Goal: Book appointment/travel/reservation

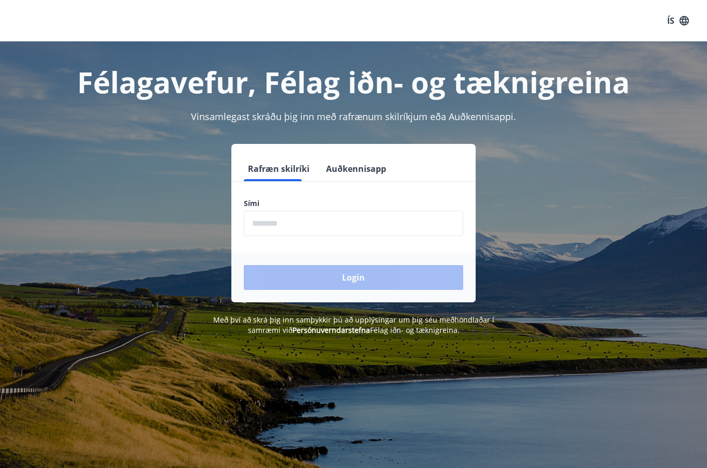
click at [427, 228] on input "phone" at bounding box center [353, 223] width 219 height 25
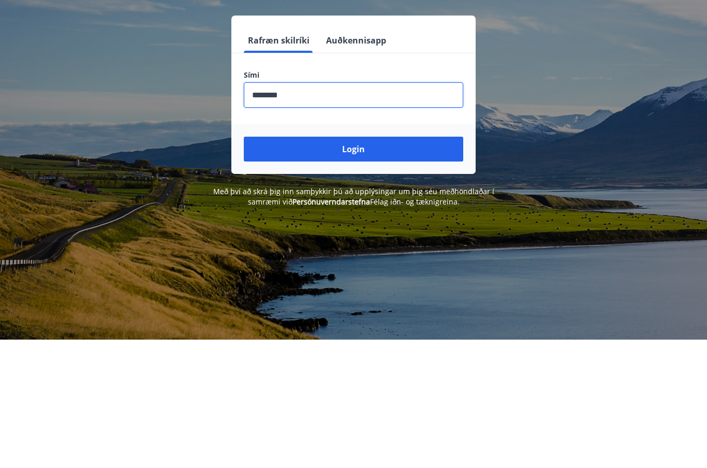
type input "********"
click at [370, 265] on button "Login" at bounding box center [353, 277] width 219 height 25
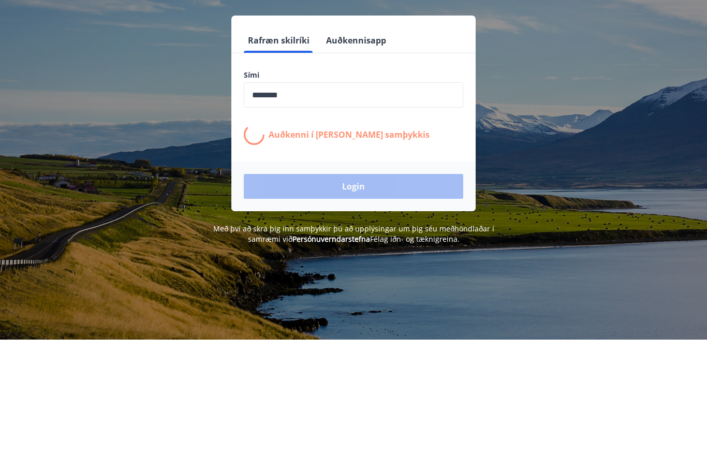
scroll to position [128, 0]
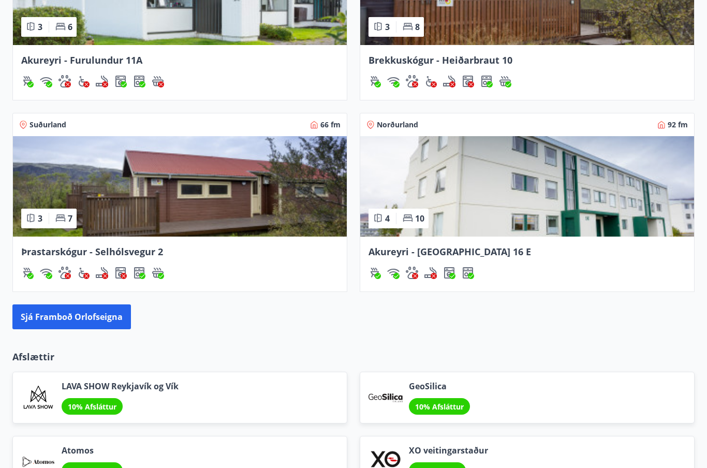
scroll to position [879, 0]
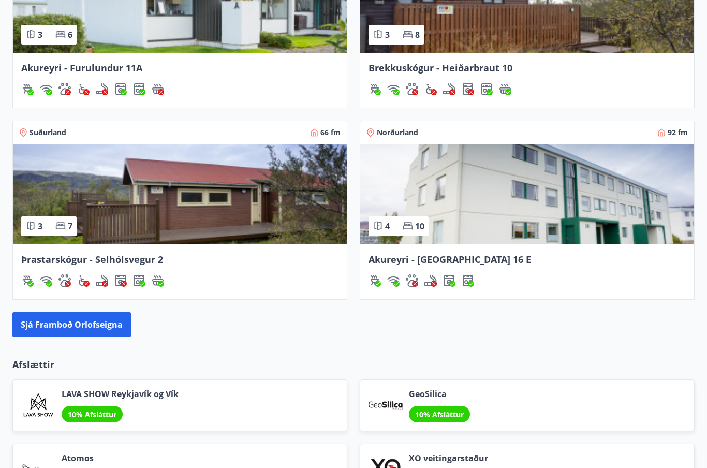
click at [67, 321] on button "Sjá framboð orlofseigna" at bounding box center [71, 324] width 118 height 25
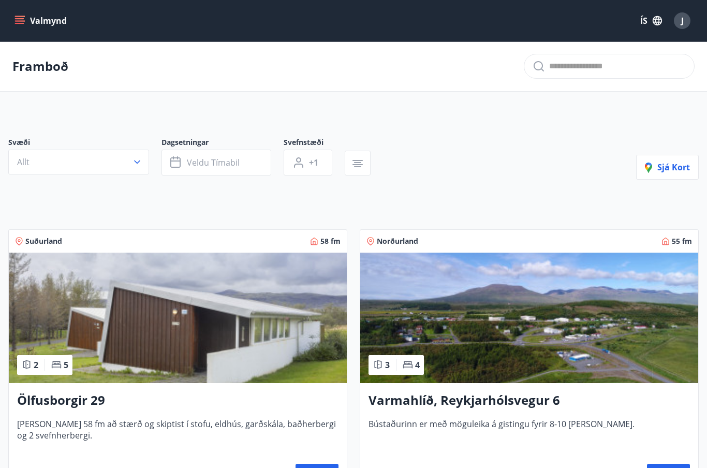
click at [244, 163] on button "Veldu tímabil" at bounding box center [216, 162] width 110 height 26
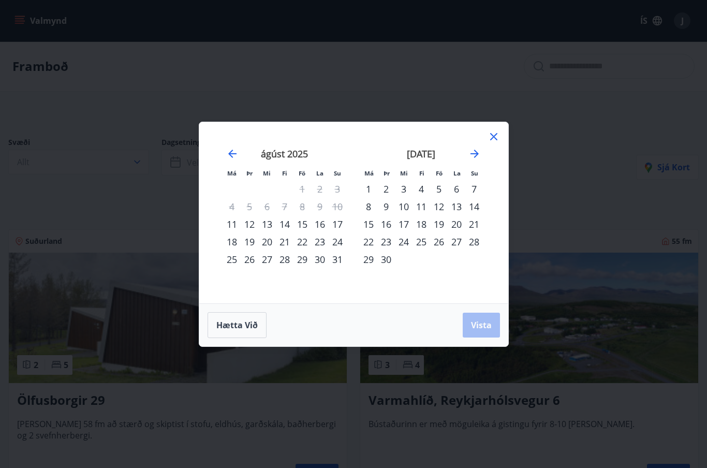
click at [235, 238] on div "18" at bounding box center [232, 242] width 18 height 18
click at [341, 239] on div "24" at bounding box center [337, 242] width 18 height 18
click at [495, 333] on button "Vista" at bounding box center [480, 324] width 37 height 25
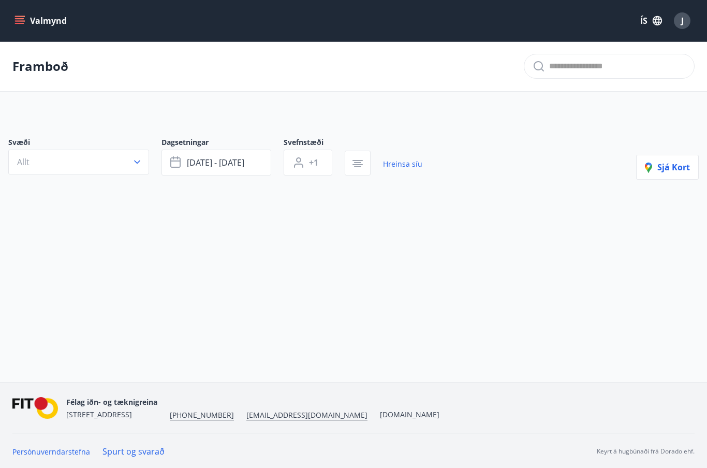
click at [263, 156] on button "[DATE] - [DATE]" at bounding box center [216, 162] width 110 height 26
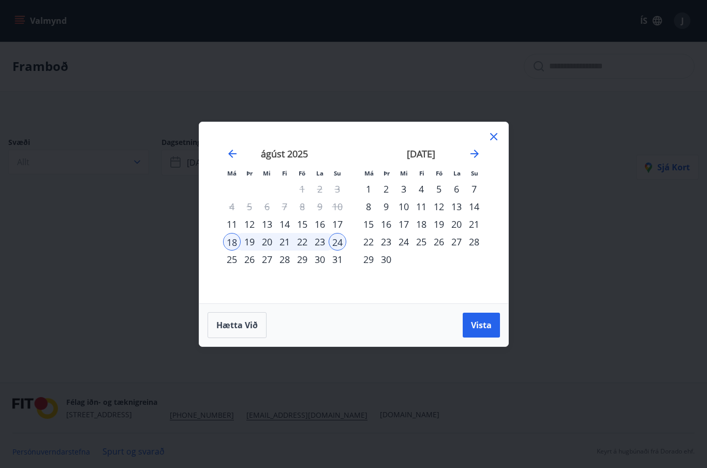
click at [305, 237] on div "22" at bounding box center [302, 242] width 18 height 18
click at [487, 325] on span "Vista" at bounding box center [481, 324] width 21 height 11
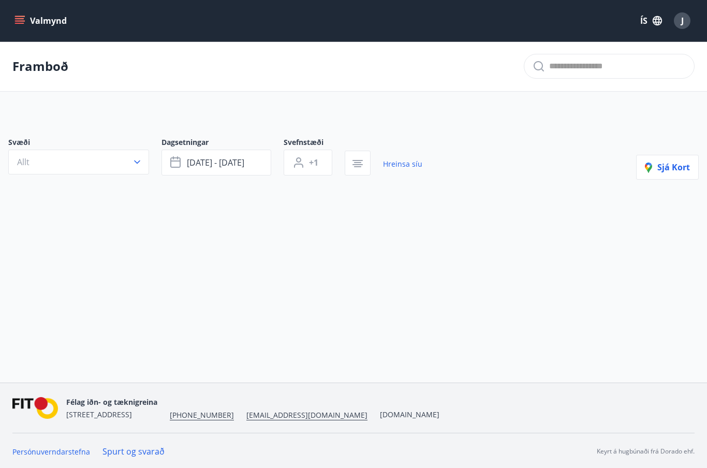
click at [257, 152] on button "[DATE] - [DATE]" at bounding box center [216, 162] width 110 height 26
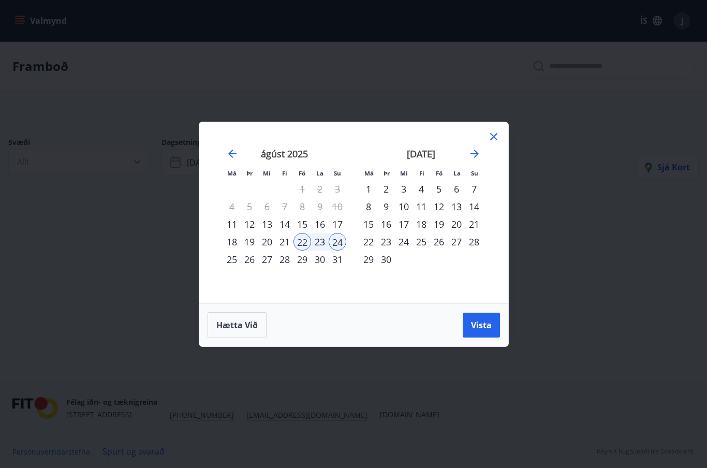
click at [247, 322] on span "Hætta við" at bounding box center [236, 324] width 41 height 11
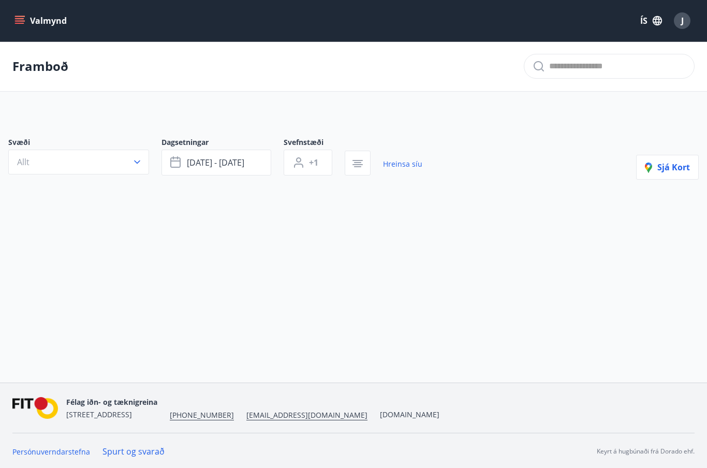
click at [413, 161] on link "Hreinsa síu" at bounding box center [402, 164] width 39 height 23
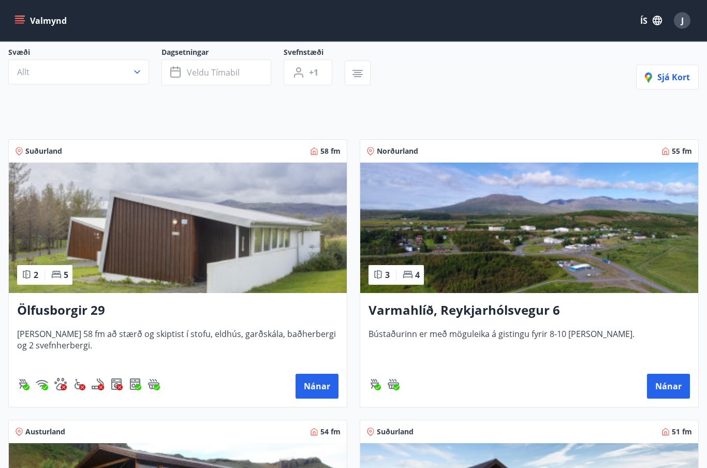
scroll to position [91, 0]
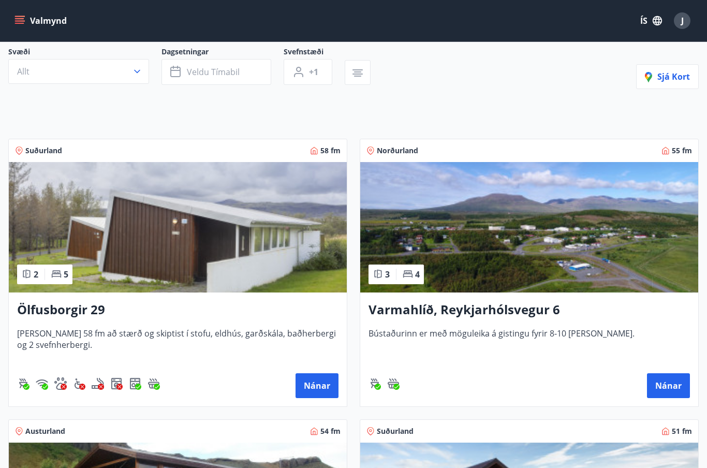
click at [678, 383] on button "Nánar" at bounding box center [668, 385] width 43 height 25
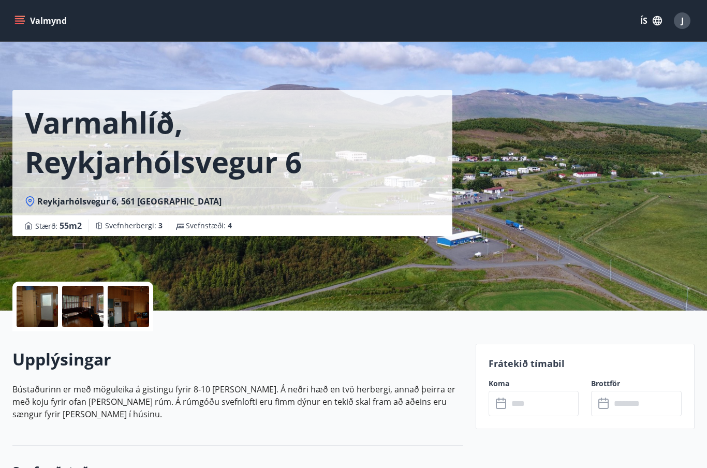
click at [562, 401] on input "text" at bounding box center [543, 403] width 71 height 25
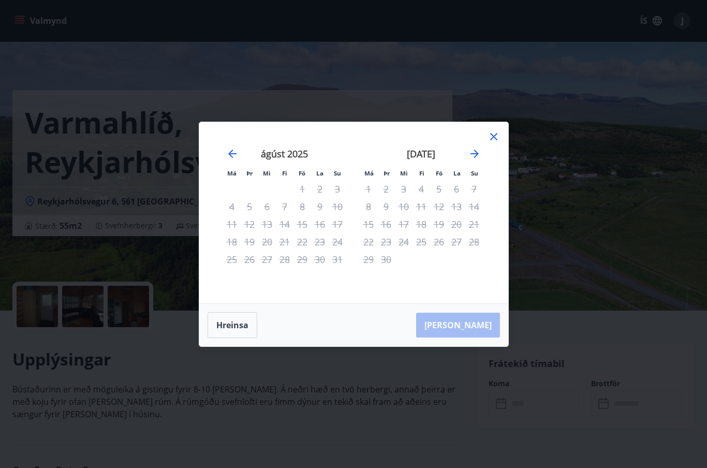
click at [499, 130] on icon at bounding box center [493, 136] width 12 height 12
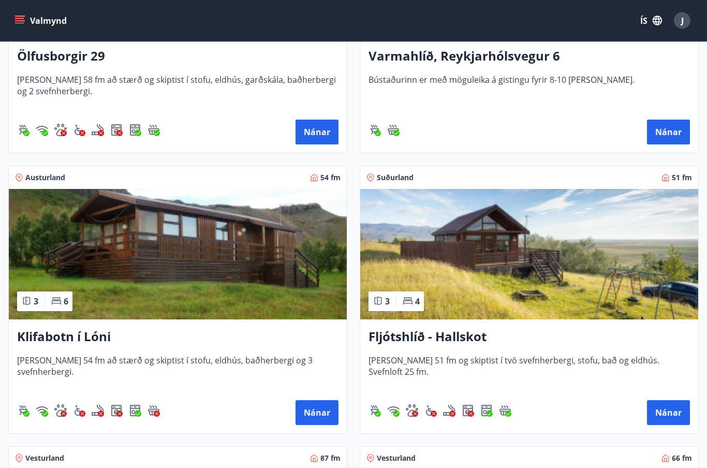
scroll to position [315, 0]
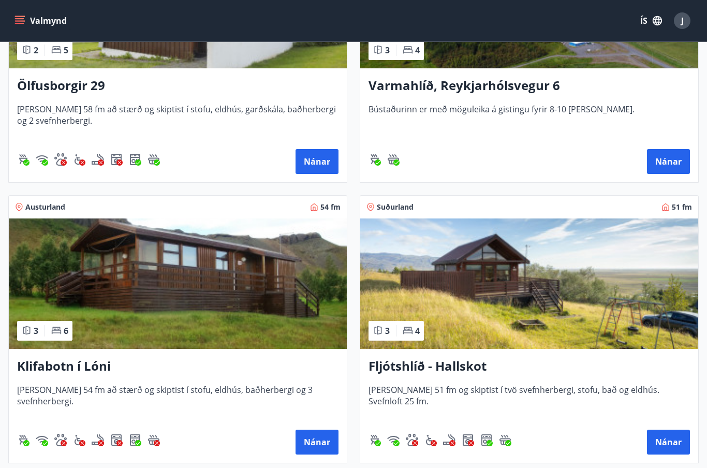
click at [661, 328] on img at bounding box center [529, 283] width 338 height 130
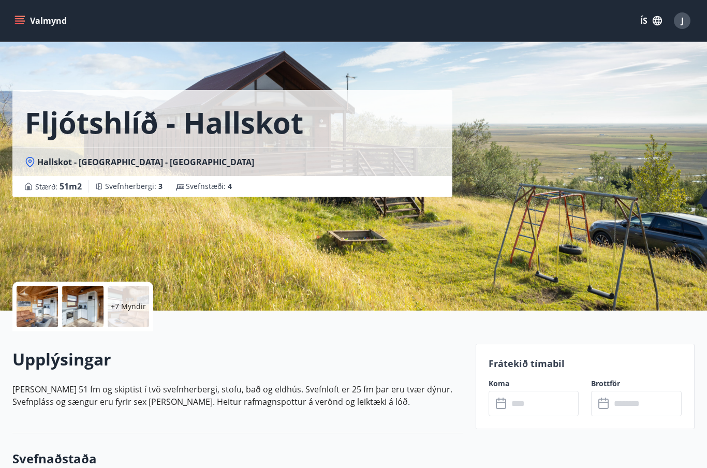
click at [543, 408] on input "text" at bounding box center [543, 403] width 71 height 25
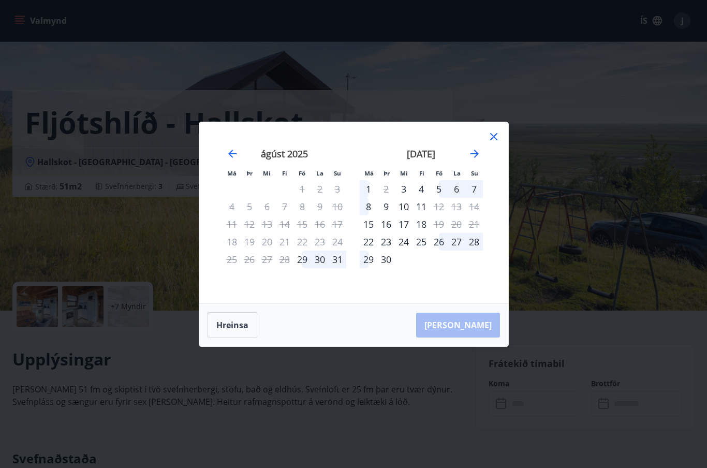
click at [230, 148] on icon "Move backward to switch to the previous month." at bounding box center [232, 153] width 12 height 12
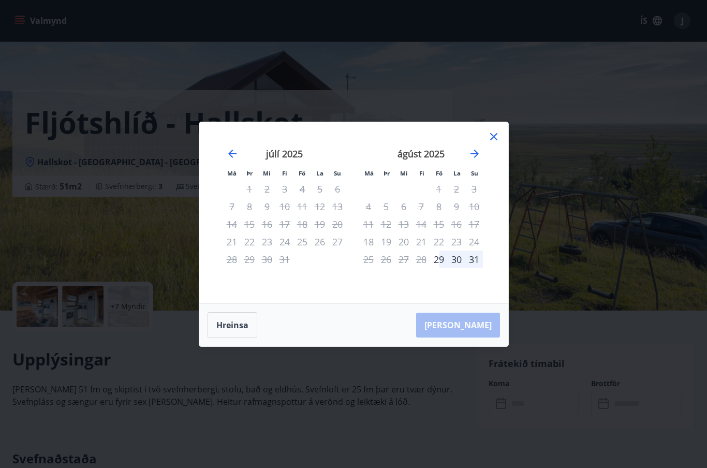
click at [597, 112] on div "Má Þr Mi Fi Fö La Su Má Þr Mi Fi Fö La Su [DATE] 1 2 3 4 5 6 7 8 9 10 11 12 13 …" at bounding box center [353, 234] width 707 height 468
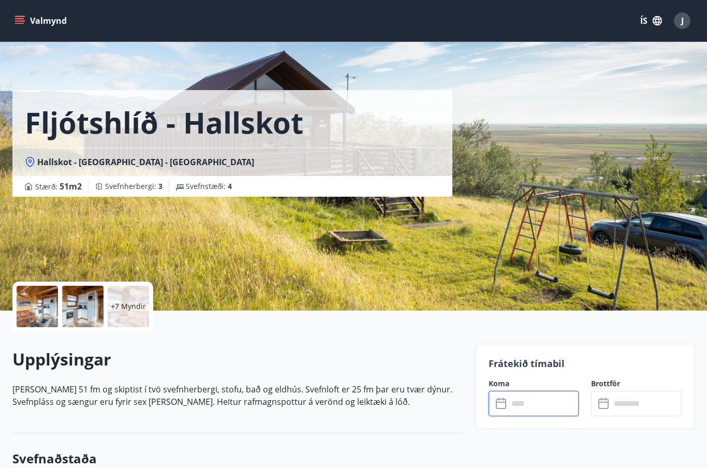
click at [489, 130] on div "Fljótshlíð - Hallskot Hallskot - [GEOGRAPHIC_DATA] - [GEOGRAPHIC_DATA] : 51 m2 …" at bounding box center [353, 155] width 682 height 310
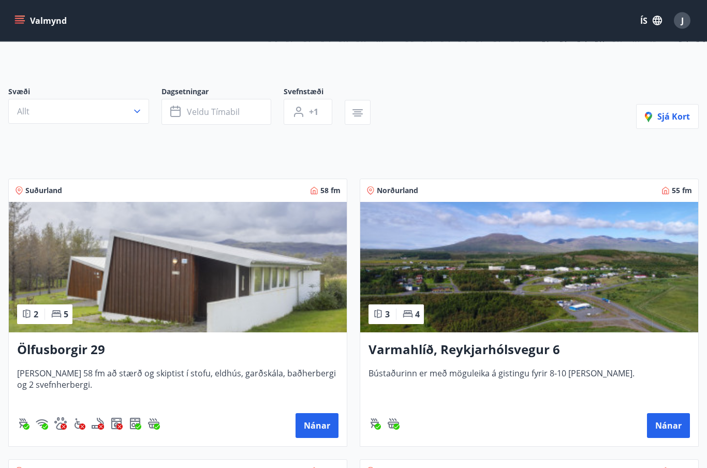
scroll to position [53, 0]
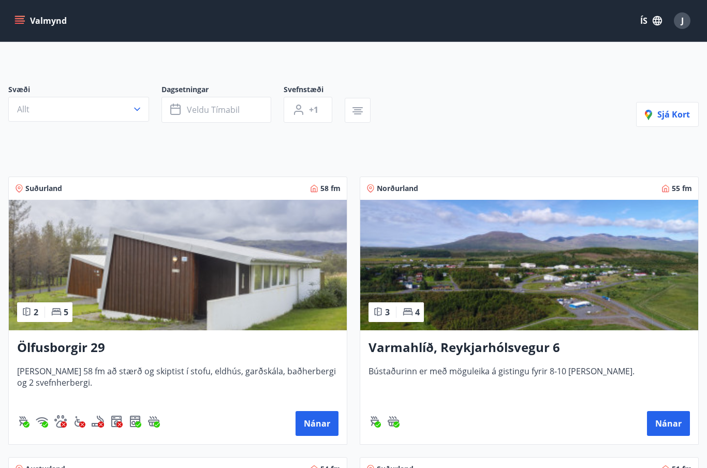
click at [87, 300] on img at bounding box center [178, 265] width 338 height 130
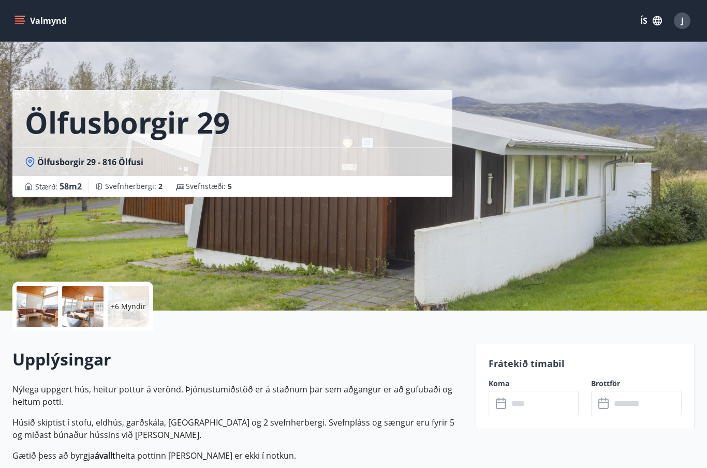
click at [557, 398] on input "text" at bounding box center [543, 403] width 71 height 25
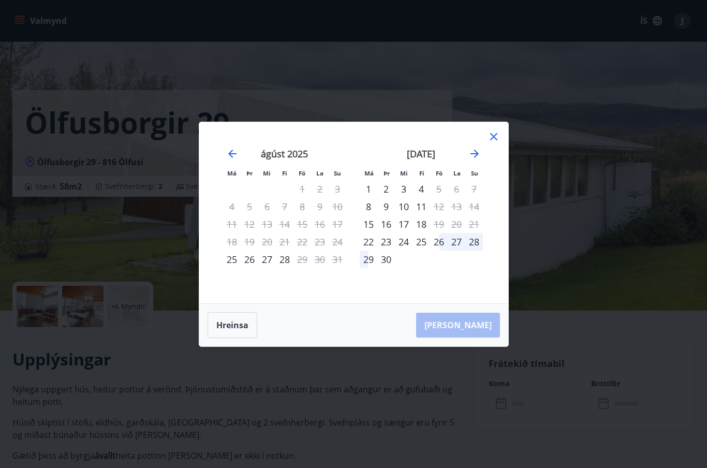
click at [495, 134] on icon at bounding box center [493, 136] width 12 height 12
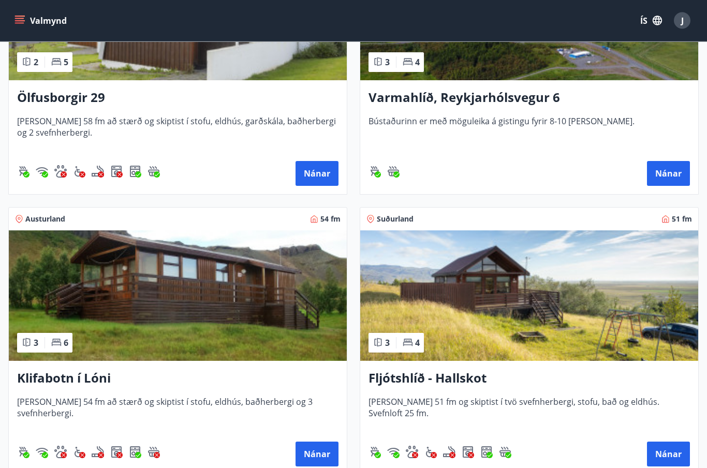
scroll to position [303, 0]
click at [76, 308] on img at bounding box center [178, 295] width 338 height 130
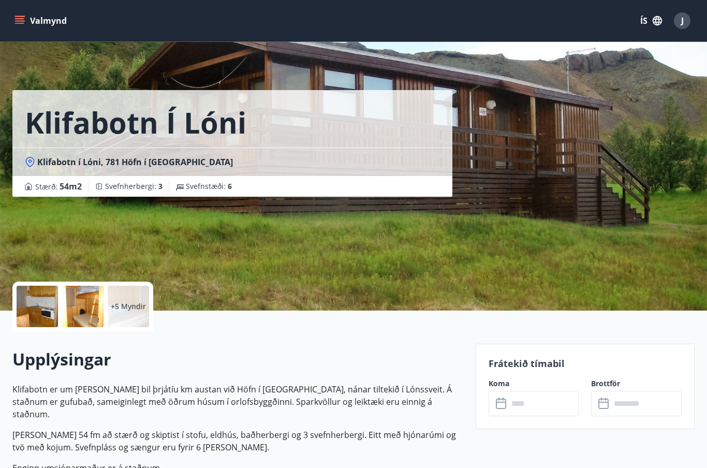
click at [568, 405] on input "text" at bounding box center [543, 403] width 71 height 25
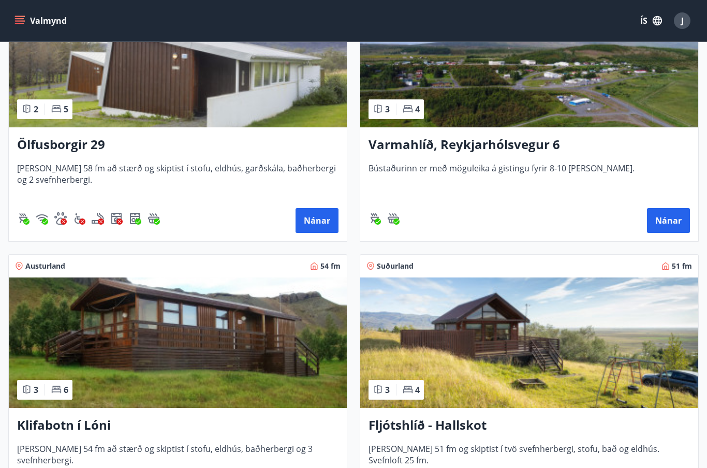
scroll to position [257, 0]
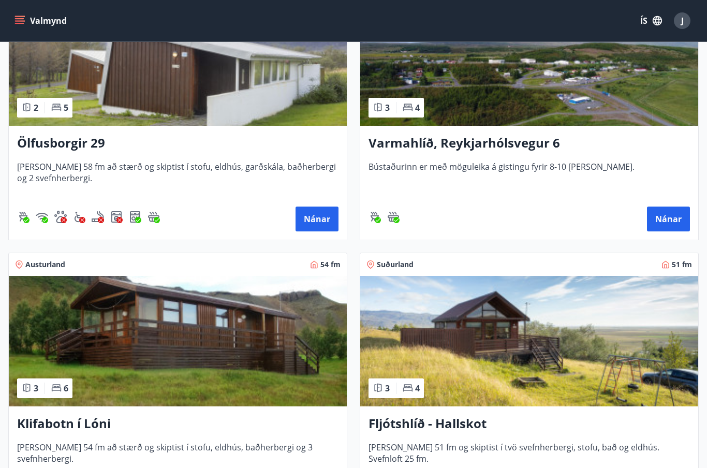
click at [629, 100] on img at bounding box center [529, 60] width 338 height 130
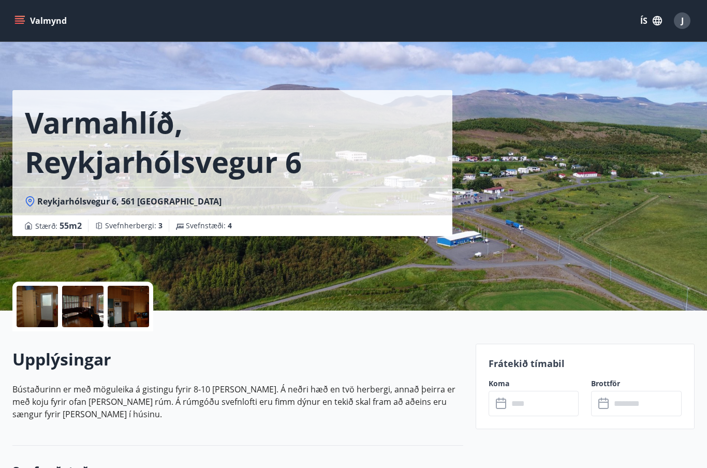
click at [561, 395] on input "text" at bounding box center [543, 403] width 71 height 25
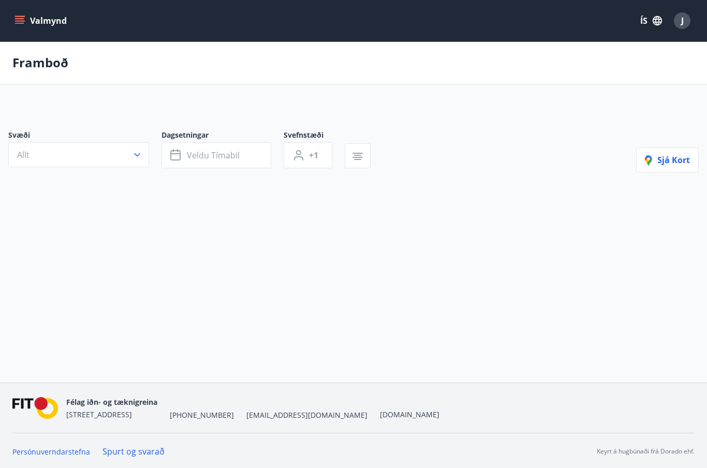
scroll to position [41, 0]
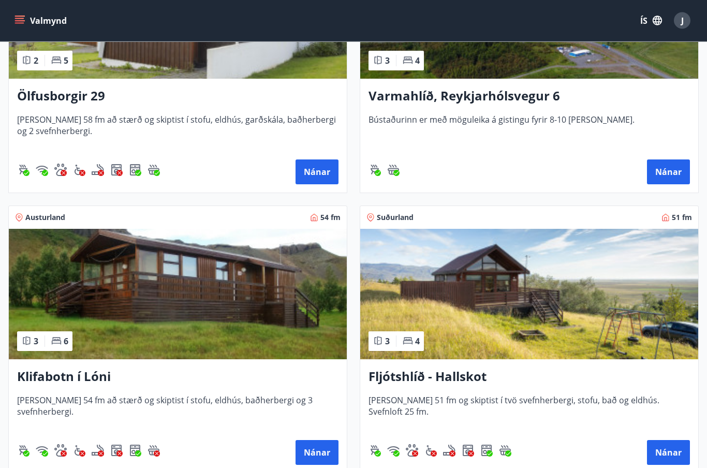
click at [628, 329] on img at bounding box center [529, 294] width 338 height 130
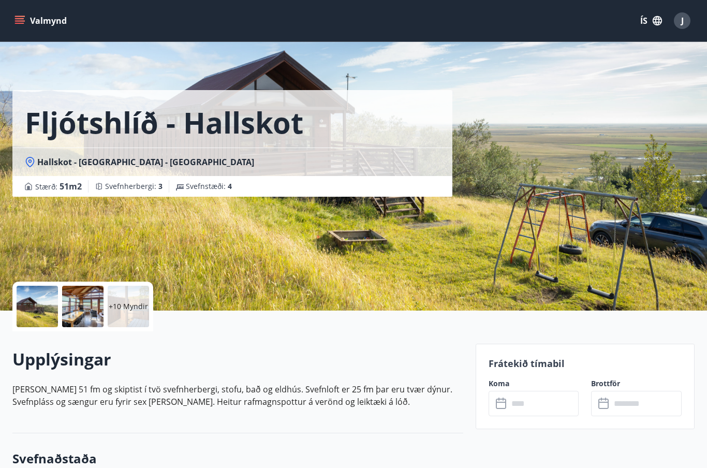
click at [548, 399] on input "text" at bounding box center [543, 403] width 71 height 25
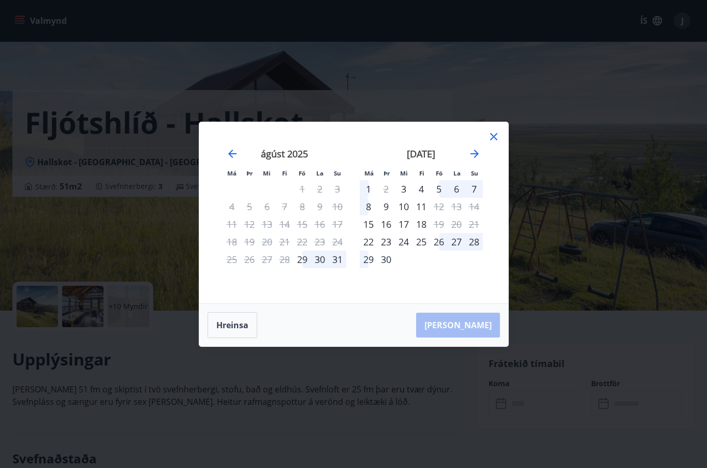
click at [497, 130] on icon at bounding box center [493, 136] width 12 height 12
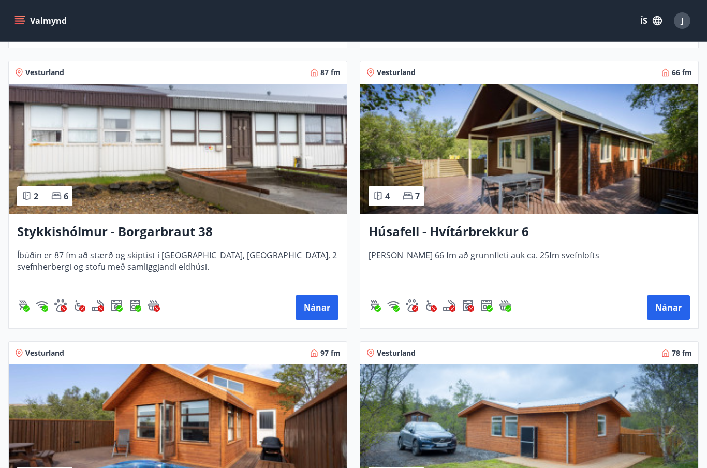
scroll to position [728, 0]
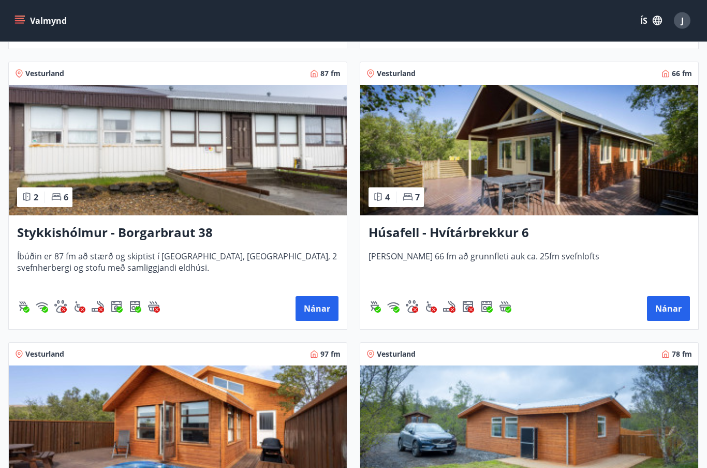
click at [588, 149] on img at bounding box center [529, 150] width 338 height 130
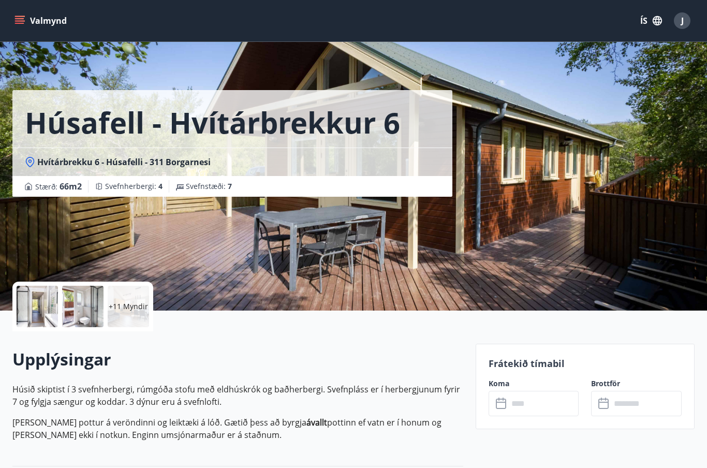
click at [556, 405] on input "text" at bounding box center [543, 403] width 71 height 25
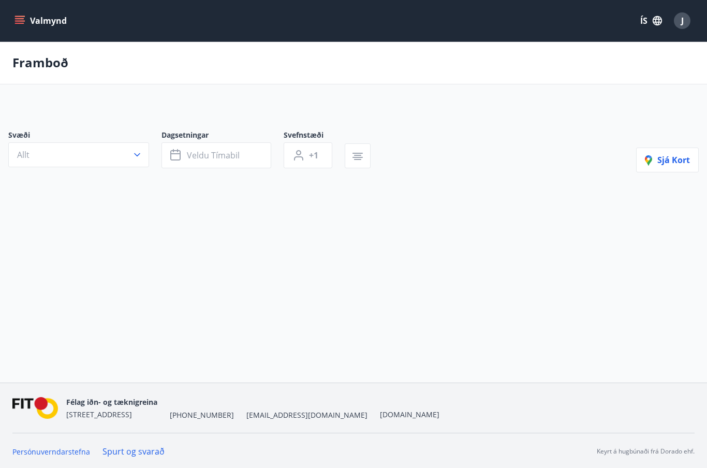
scroll to position [41, 0]
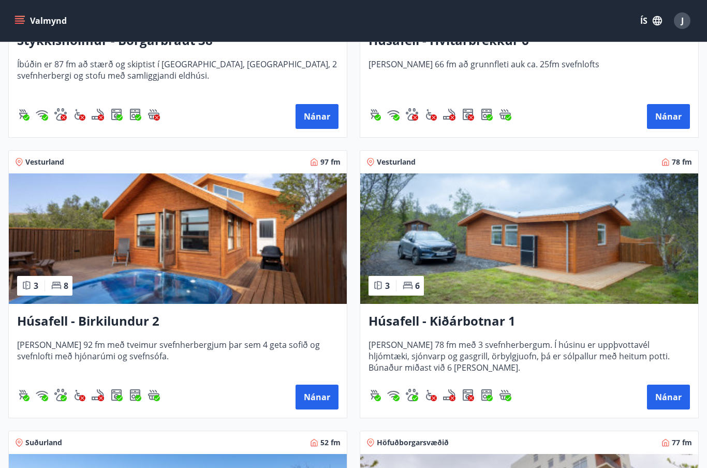
click at [324, 259] on img at bounding box center [178, 238] width 338 height 130
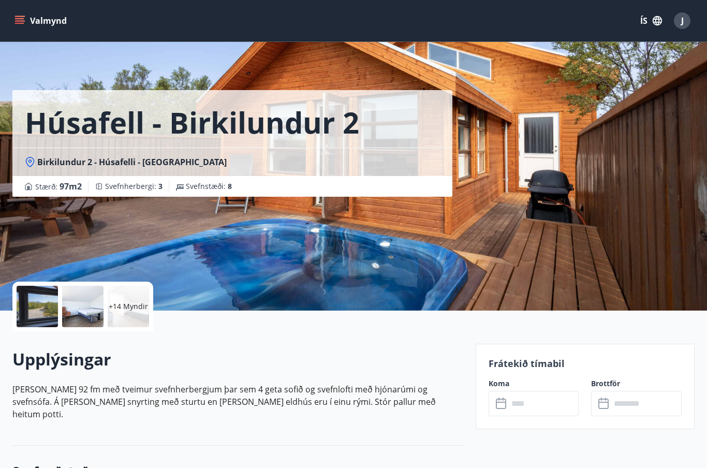
click at [558, 404] on input "text" at bounding box center [543, 403] width 71 height 25
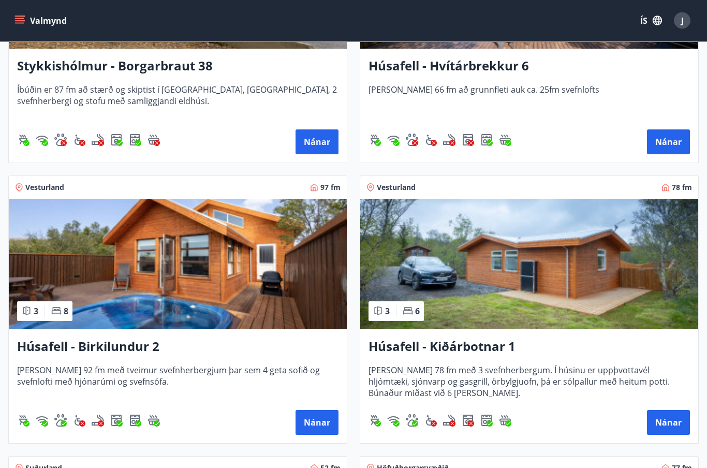
scroll to position [918, 0]
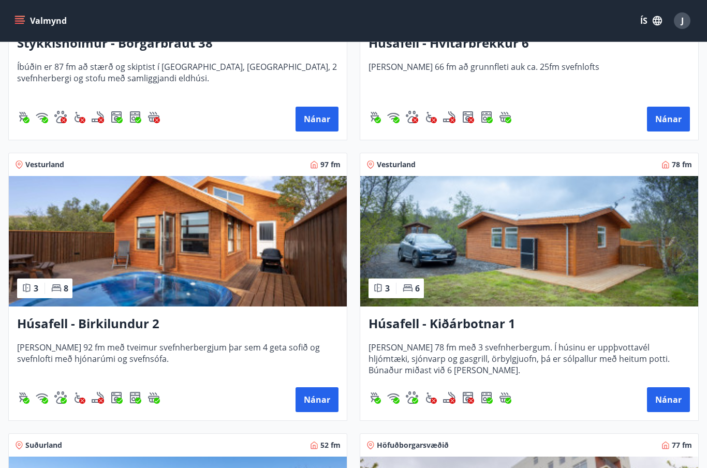
click at [616, 294] on img at bounding box center [529, 241] width 338 height 130
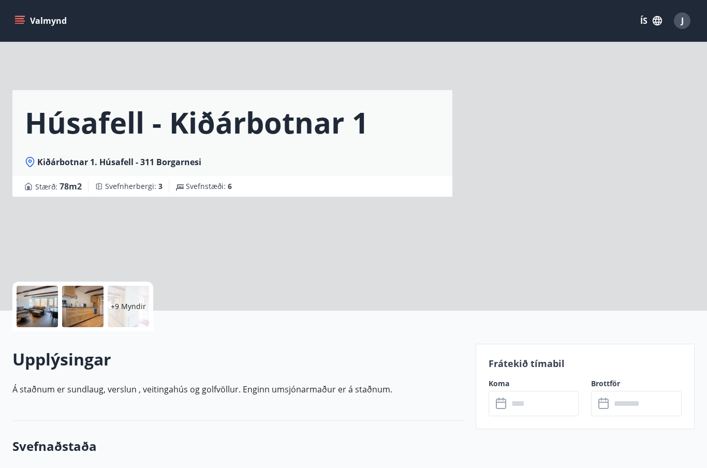
click at [565, 401] on input "text" at bounding box center [543, 403] width 71 height 25
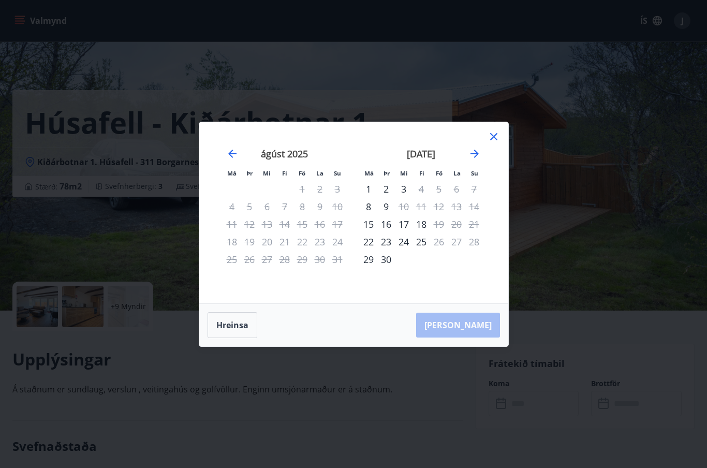
click at [475, 149] on icon "Move forward to switch to the next month." at bounding box center [474, 153] width 12 height 12
click at [474, 153] on icon "Move forward to switch to the next month." at bounding box center [474, 153] width 8 height 8
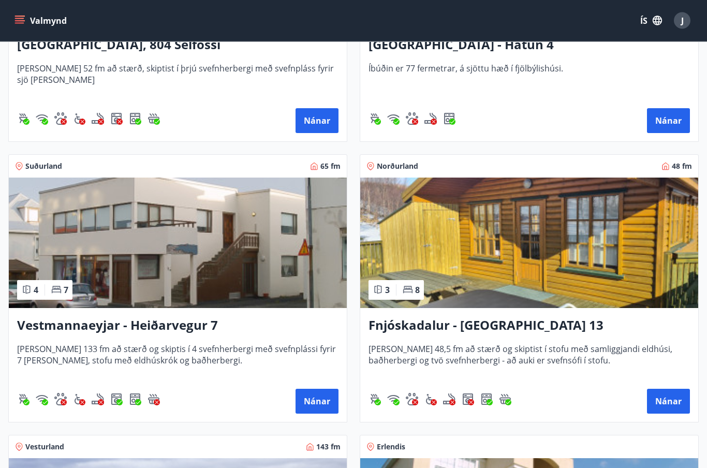
scroll to position [1477, 0]
click at [314, 397] on button "Nánar" at bounding box center [316, 400] width 43 height 25
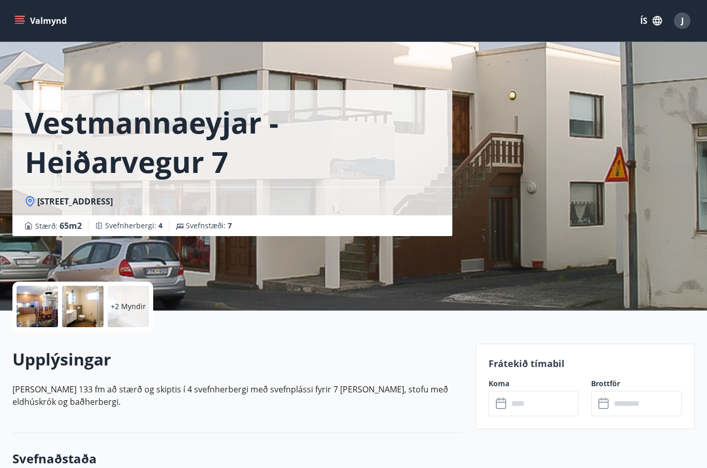
click at [551, 403] on input "text" at bounding box center [543, 403] width 71 height 25
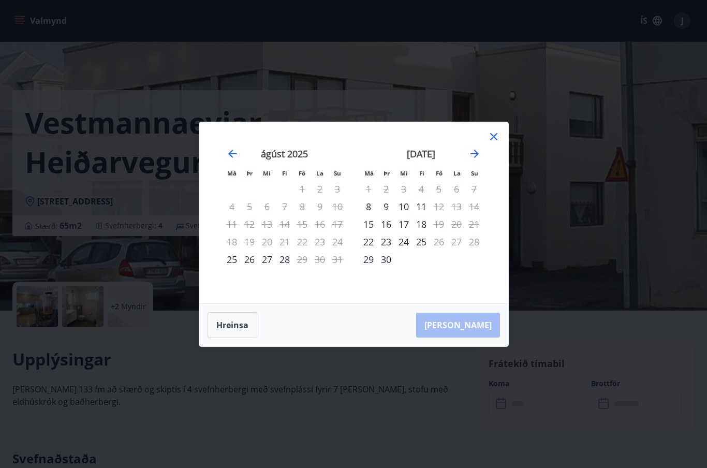
click at [498, 131] on icon at bounding box center [493, 136] width 12 height 12
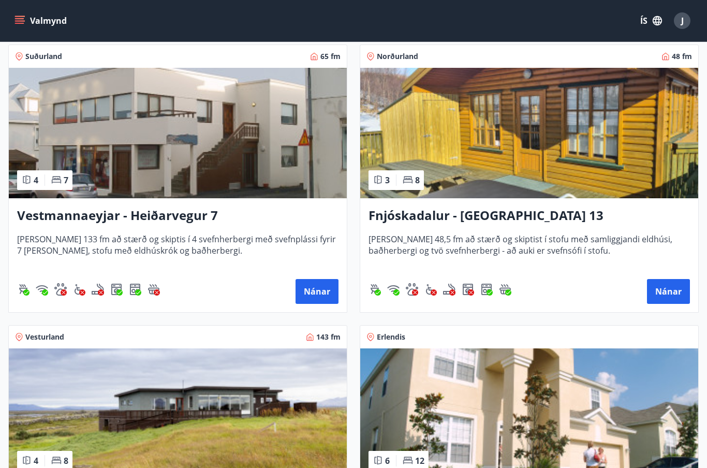
scroll to position [1596, 0]
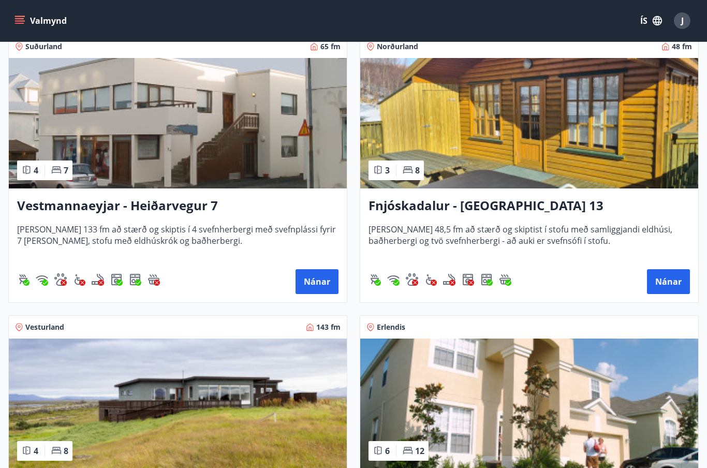
click at [676, 277] on button "Nánar" at bounding box center [668, 281] width 43 height 25
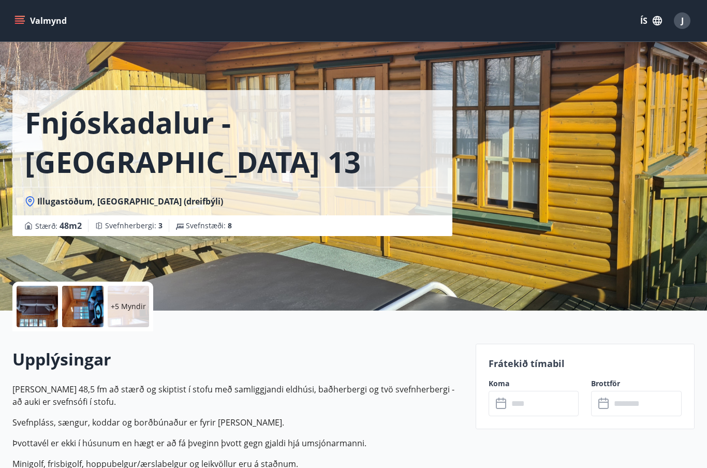
click at [566, 404] on input "text" at bounding box center [543, 403] width 71 height 25
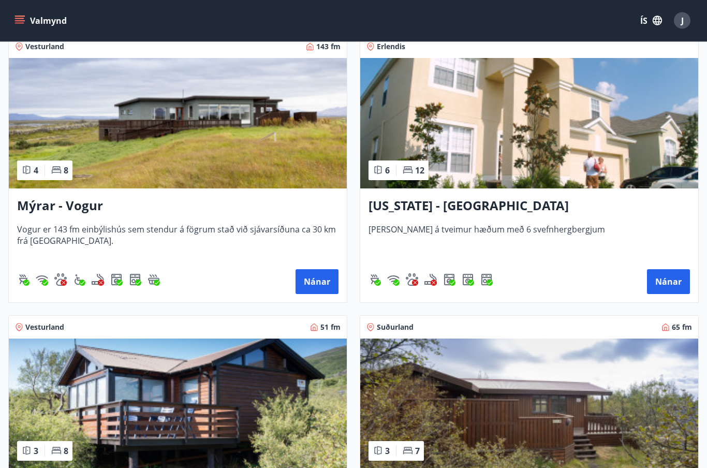
scroll to position [1869, 0]
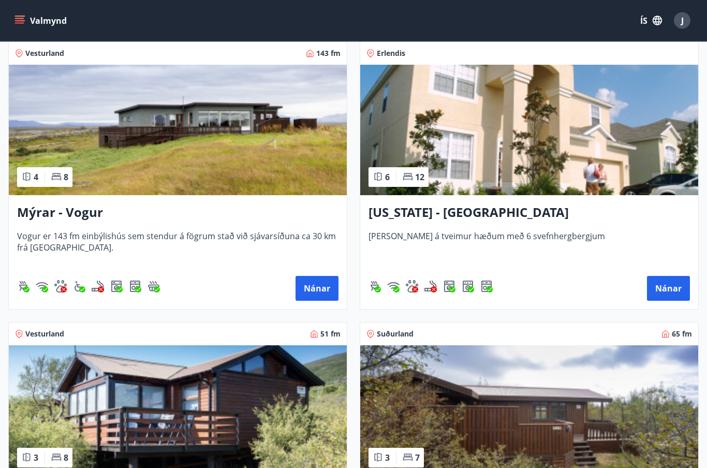
click at [601, 237] on span "[PERSON_NAME] á tveimur hæðum með 6 svefnhergbergjum" at bounding box center [528, 248] width 321 height 34
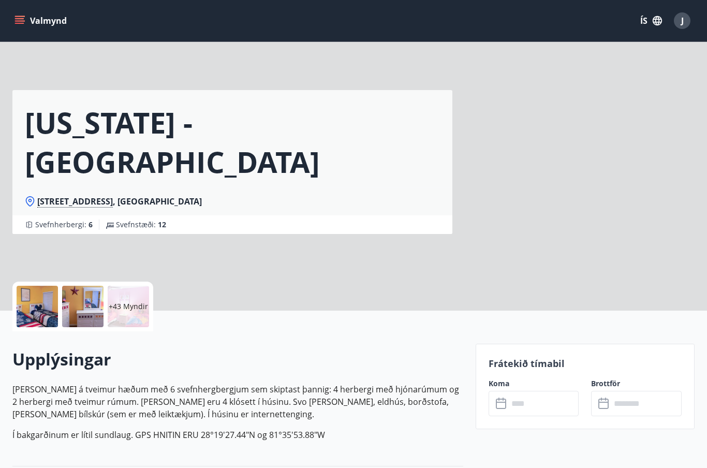
click at [558, 396] on input "text" at bounding box center [543, 403] width 71 height 25
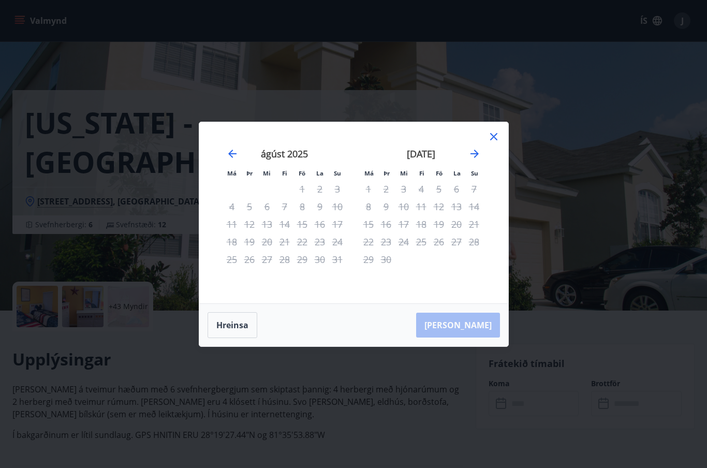
click at [474, 143] on div "[DATE]" at bounding box center [421, 157] width 123 height 46
click at [481, 146] on div "[DATE]" at bounding box center [421, 157] width 123 height 46
click at [480, 148] on icon "Move forward to switch to the next month." at bounding box center [474, 153] width 12 height 12
click at [479, 147] on icon "Move forward to switch to the next month." at bounding box center [474, 153] width 12 height 12
click at [477, 147] on icon "Move forward to switch to the next month." at bounding box center [474, 153] width 12 height 12
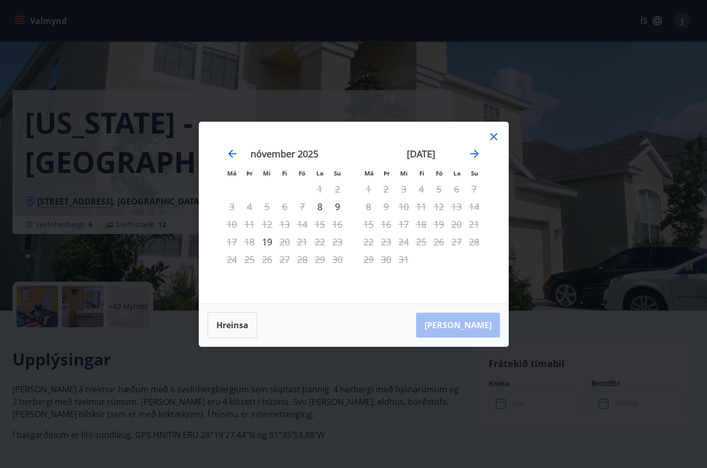
click at [480, 147] on icon "Move forward to switch to the next month." at bounding box center [474, 153] width 12 height 12
click at [475, 147] on icon "Move forward to switch to the next month." at bounding box center [474, 153] width 12 height 12
click at [484, 144] on div "[DATE] 1 2 3 4 5 6 7 8 9 10 11 12 13 14 15 16 17 18 19 20 21 22 23 24 25 26 27 …" at bounding box center [421, 219] width 137 height 170
click at [479, 144] on div "[DATE]" at bounding box center [421, 157] width 123 height 46
click at [477, 147] on icon "Move forward to switch to the next month." at bounding box center [474, 153] width 12 height 12
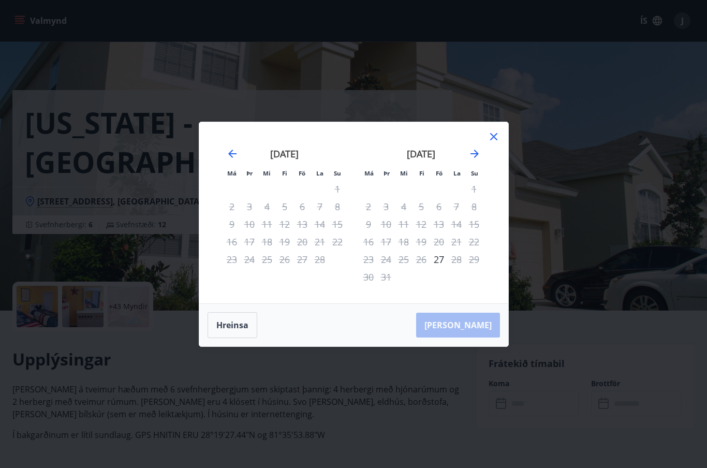
click at [487, 146] on div "[DATE] 1 2 3 4 5 6 7 8 9 10 11 12 13 14 15 16 17 18 19 20 21 22 23 24 25 26 27 …" at bounding box center [421, 219] width 137 height 170
click at [477, 144] on div "[DATE]" at bounding box center [421, 157] width 123 height 46
click at [483, 139] on div "[DATE] 1 2 3 4 5 6 7 8 9 10 11 12 13 14 15 16 17 18 19 20 21 22 23 24 25 26 27 …" at bounding box center [421, 219] width 137 height 170
click at [478, 143] on div "[DATE]" at bounding box center [421, 157] width 123 height 46
click at [483, 149] on div "[DATE] 1 2 3 4 5 6 7 8 9 10 11 12 13 14 15 16 17 18 19 20 21 22 23 24 25 26 27 …" at bounding box center [421, 219] width 137 height 170
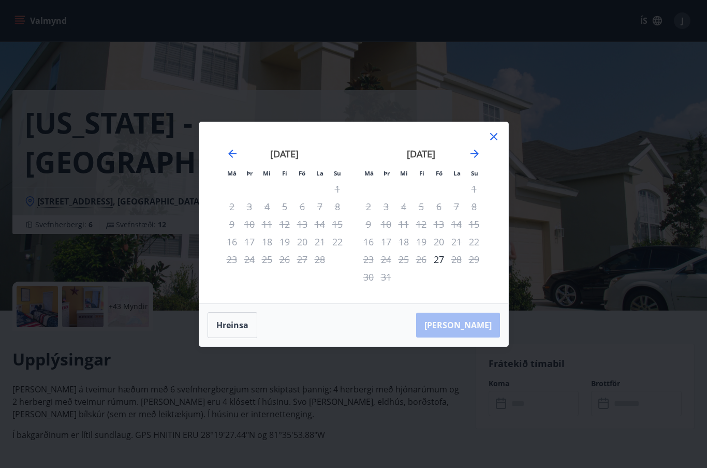
click at [445, 143] on div "[DATE]" at bounding box center [421, 157] width 123 height 46
click at [480, 142] on div "[DATE]" at bounding box center [421, 157] width 123 height 46
click at [480, 148] on icon "Move forward to switch to the next month." at bounding box center [474, 153] width 12 height 12
click at [482, 145] on div "[DATE]" at bounding box center [421, 157] width 123 height 46
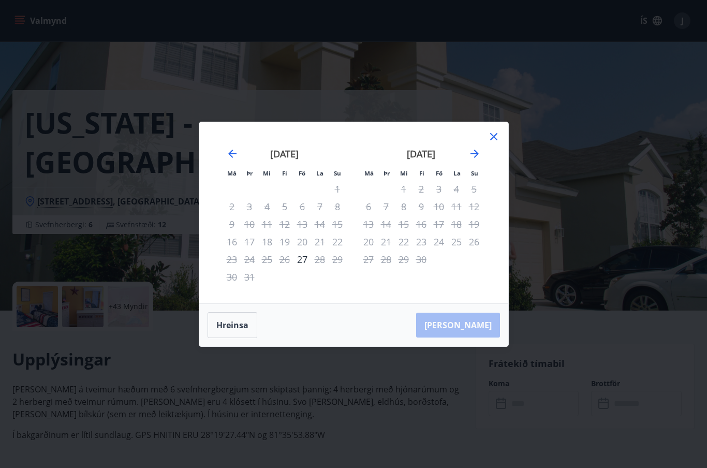
click at [487, 145] on div "[DATE] 1 2 3 4 5 6 7 8 9 10 11 12 13 14 15 16 17 18 19 20 21 22 23 24 25 26 27 …" at bounding box center [421, 219] width 137 height 170
click at [482, 150] on div "[DATE]" at bounding box center [421, 157] width 123 height 46
click at [473, 156] on icon "Move forward to switch to the next month." at bounding box center [474, 153] width 12 height 12
click at [486, 144] on div "[DATE] 1 2 3 4 5 6 7 8 9 10 11 12 13 14 15 16 17 18 19 20 21 22 23 24 25 26 27 …" at bounding box center [421, 219] width 137 height 170
click at [475, 151] on icon "Move forward to switch to the next month." at bounding box center [474, 153] width 8 height 8
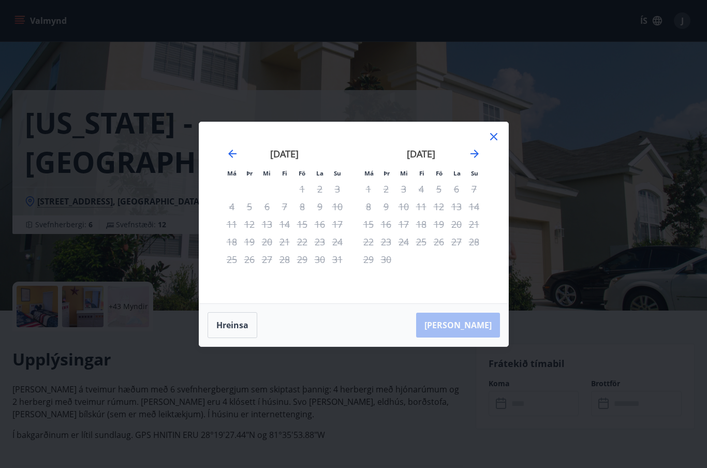
click at [486, 146] on div "[DATE] 1 2 3 4 5 6 7 8 9 10 11 12 13 14 15 16 17 18 19 20 21 22 23 24 25 26 27 …" at bounding box center [421, 219] width 137 height 170
click at [473, 141] on div "[DATE]" at bounding box center [421, 157] width 123 height 46
click at [479, 152] on icon "Move forward to switch to the next month." at bounding box center [474, 153] width 12 height 12
click at [483, 148] on div "[DATE] 1 2 3 4 5 6 7 8 9 10 11 12 13 14 15 16 17 18 19 20 21 22 23 24 25 26 27 …" at bounding box center [421, 219] width 137 height 170
click at [482, 143] on div "[DATE]" at bounding box center [421, 157] width 123 height 46
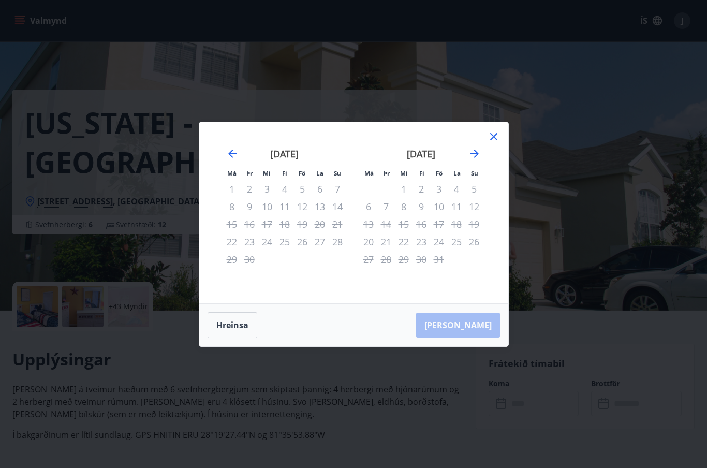
click at [479, 147] on icon "Move forward to switch to the next month." at bounding box center [474, 153] width 12 height 12
click at [484, 144] on div "[DATE] 1 2 3 4 5 6 7 8 9 10 11 12 13 14 15 16 17 18 19 20 21 22 23 24 25 26 27 …" at bounding box center [421, 219] width 137 height 170
click at [480, 149] on icon "Move forward to switch to the next month." at bounding box center [474, 153] width 12 height 12
click at [472, 148] on icon "Move forward to switch to the next month." at bounding box center [474, 153] width 12 height 12
click at [479, 143] on div "[DATE]" at bounding box center [421, 157] width 123 height 46
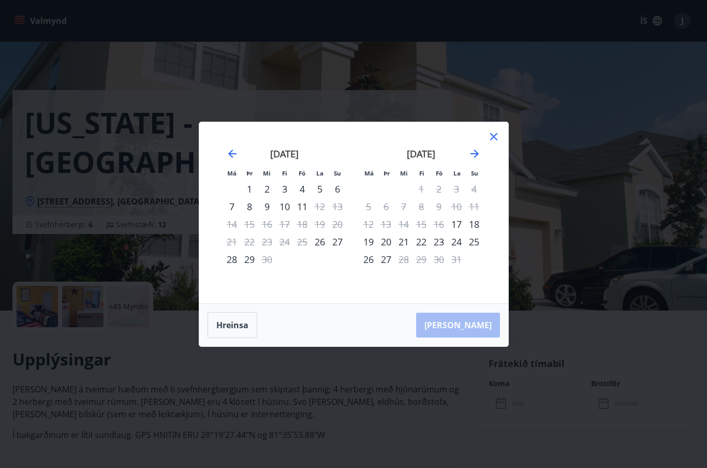
click at [476, 145] on div "[DATE]" at bounding box center [421, 157] width 123 height 46
click at [476, 138] on div "[DATE]" at bounding box center [421, 157] width 123 height 46
click at [485, 146] on div "[DATE] 1 2 3 4 5 6 7 8 9 10 11 12 13 14 15 16 17 18 19 20 21 22 23 24 25 26 27 …" at bounding box center [421, 219] width 137 height 170
click at [475, 150] on icon "Move forward to switch to the next month." at bounding box center [474, 153] width 8 height 8
click at [479, 144] on div "[DATE]" at bounding box center [421, 157] width 123 height 46
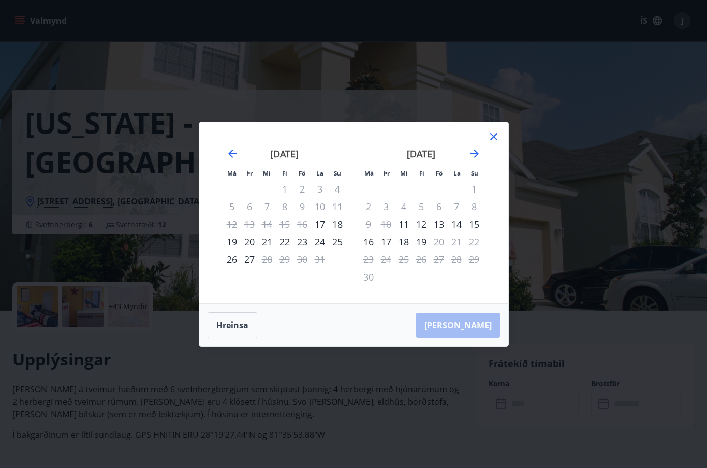
click at [479, 150] on icon "Move forward to switch to the next month." at bounding box center [474, 153] width 12 height 12
click at [372, 223] on div "14" at bounding box center [369, 224] width 18 height 18
click at [459, 219] on div "19" at bounding box center [456, 224] width 18 height 18
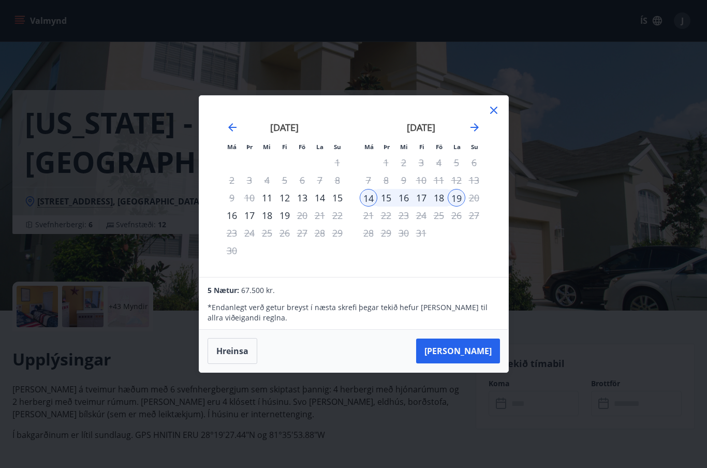
click at [232, 115] on div "[DATE]" at bounding box center [284, 131] width 123 height 46
click at [238, 123] on icon "Move backward to switch to the previous month." at bounding box center [232, 127] width 12 height 12
click at [407, 194] on div "11" at bounding box center [404, 198] width 18 height 18
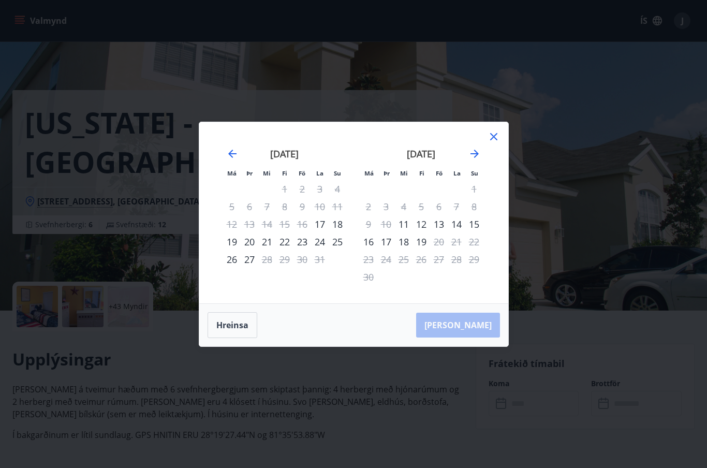
click at [405, 217] on div "11" at bounding box center [404, 224] width 18 height 18
click at [424, 234] on div "19" at bounding box center [421, 242] width 18 height 18
click at [499, 133] on icon at bounding box center [493, 136] width 12 height 12
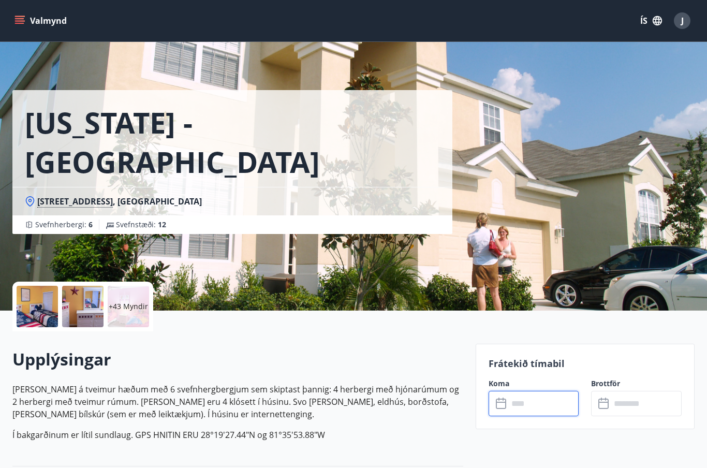
click at [41, 300] on div at bounding box center [37, 306] width 41 height 41
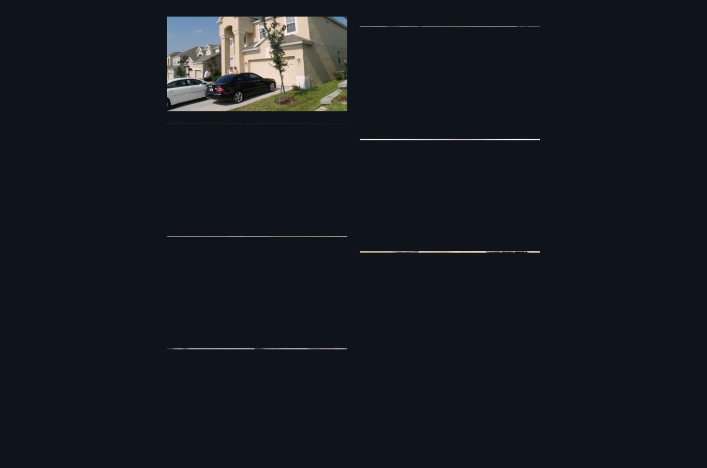
scroll to position [2675, 0]
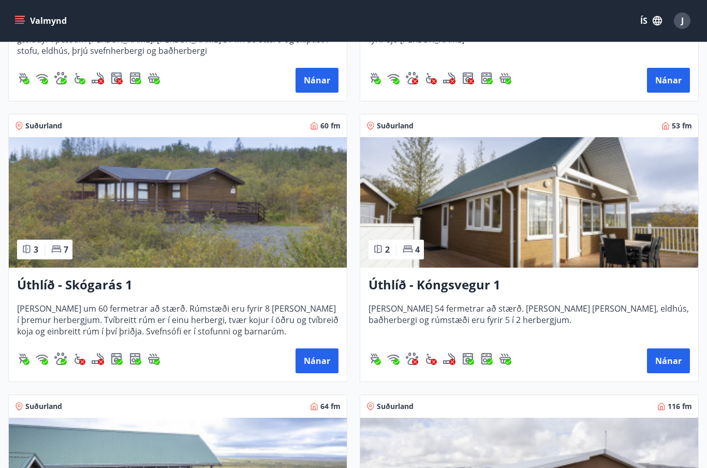
scroll to position [2358, 0]
click at [681, 354] on button "Nánar" at bounding box center [668, 361] width 43 height 25
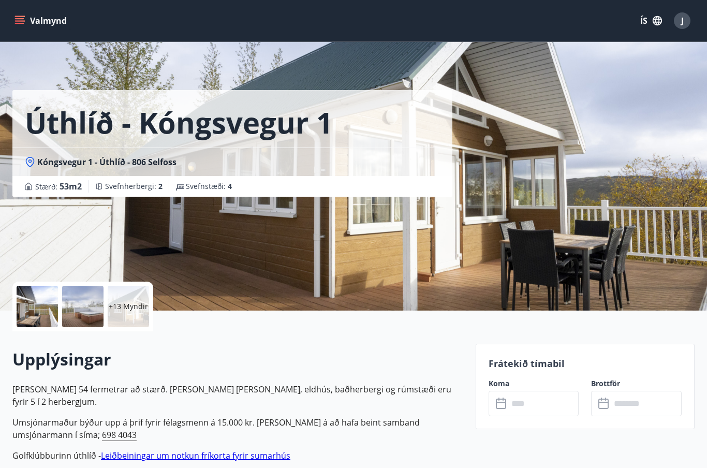
click at [562, 404] on input "text" at bounding box center [543, 403] width 71 height 25
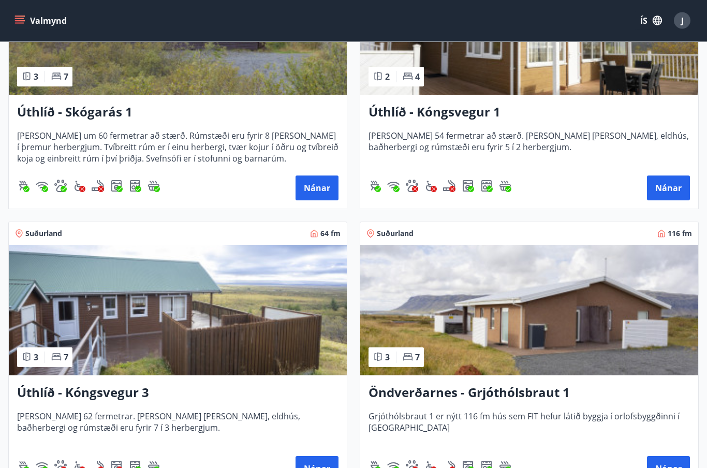
scroll to position [2543, 0]
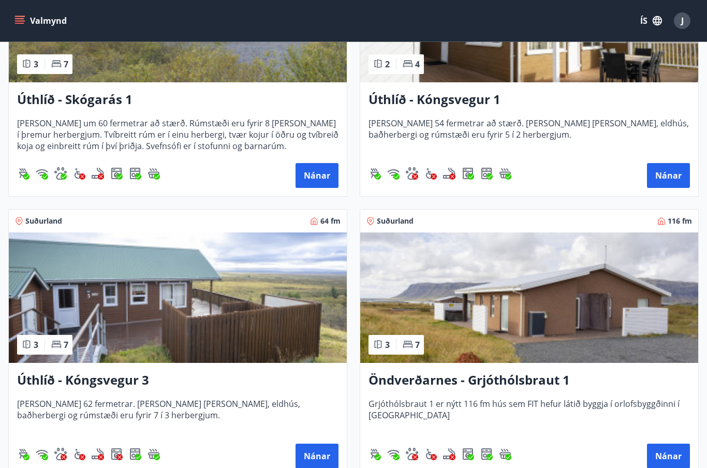
click at [76, 323] on img at bounding box center [178, 297] width 338 height 130
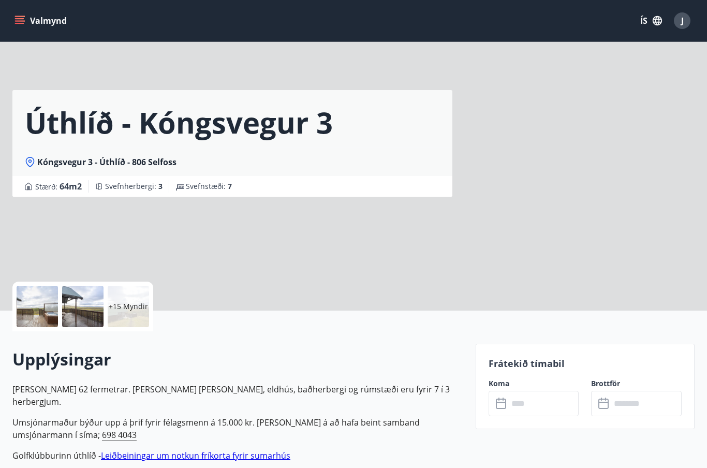
click at [564, 403] on input "text" at bounding box center [543, 403] width 71 height 25
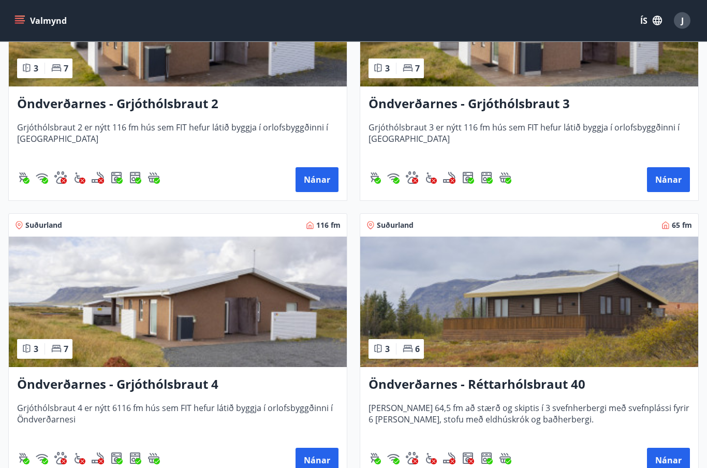
scroll to position [3100, 0]
click at [59, 315] on img at bounding box center [178, 301] width 338 height 130
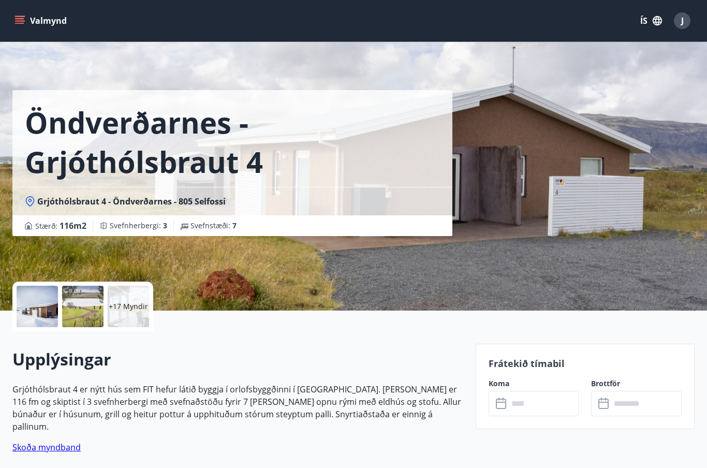
click at [555, 407] on input "text" at bounding box center [543, 403] width 71 height 25
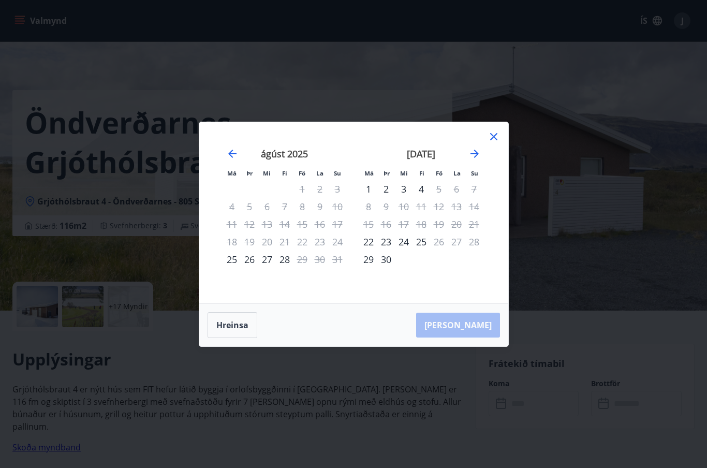
click at [492, 127] on div "Má Þr Mi Fi Fö La Su Má Þr Mi Fi Fö La Su [DATE] 1 2 3 4 5 6 7 8 9 10 11 12 13 …" at bounding box center [353, 212] width 309 height 181
click at [498, 130] on icon at bounding box center [493, 136] width 12 height 12
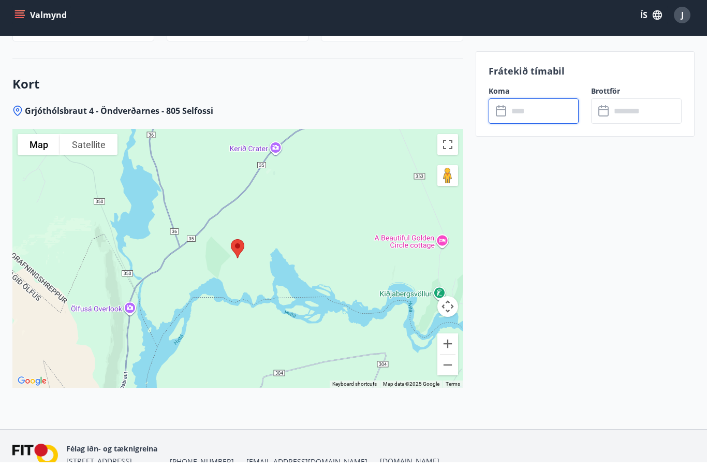
scroll to position [1373, 0]
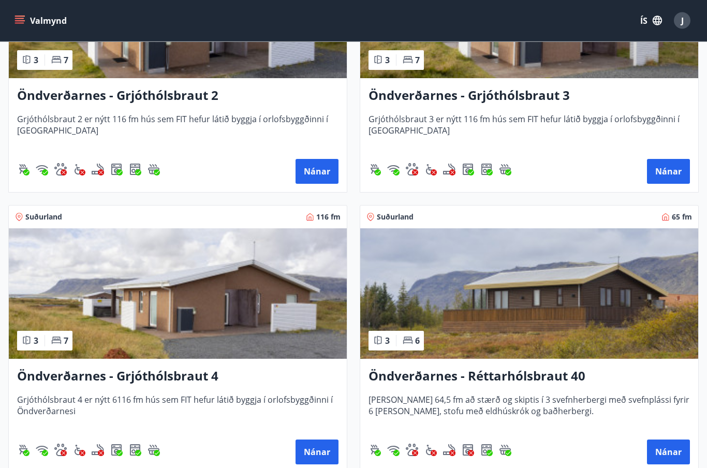
scroll to position [3109, 0]
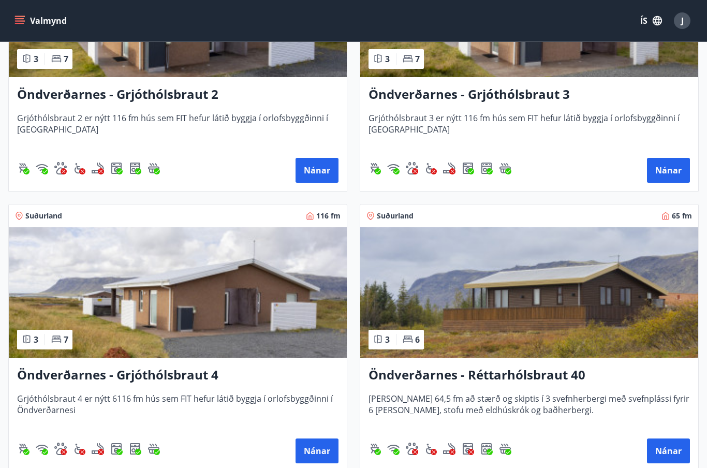
click at [324, 451] on button "Nánar" at bounding box center [316, 450] width 43 height 25
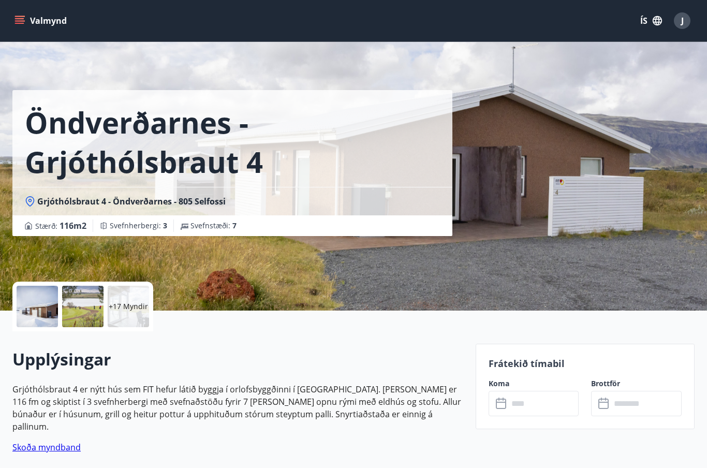
click at [534, 404] on input "text" at bounding box center [543, 403] width 71 height 25
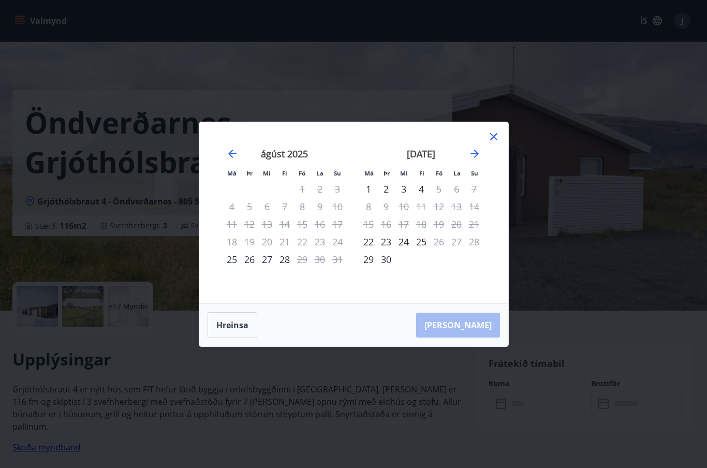
click at [492, 128] on div "Má Þr Mi Fi Fö La Su Má Þr Mi Fi Fö La Su [DATE] 1 2 3 4 5 6 7 8 9 10 11 12 13 …" at bounding box center [353, 212] width 309 height 181
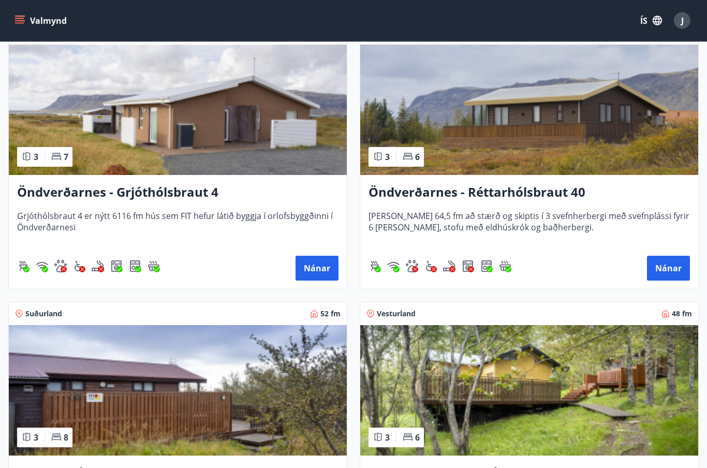
scroll to position [3292, 0]
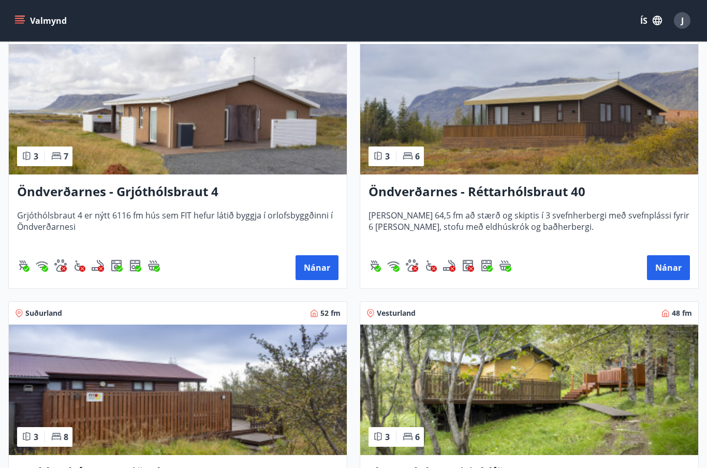
click at [547, 189] on h3 "Öndverðarnes - Réttarhólsbraut 40" at bounding box center [528, 192] width 321 height 19
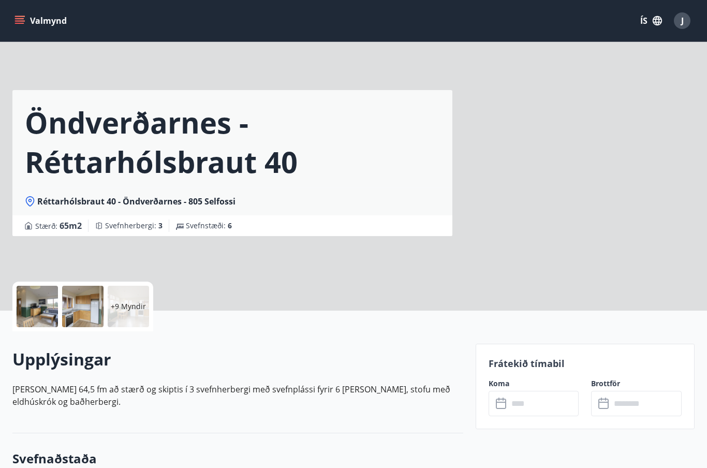
click at [557, 402] on input "text" at bounding box center [543, 403] width 71 height 25
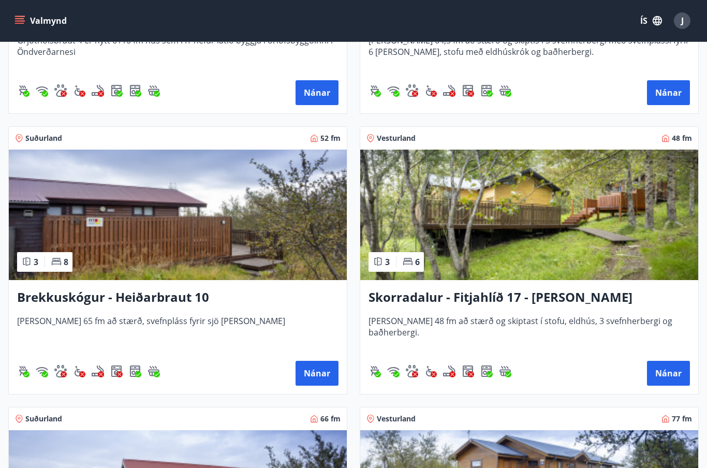
scroll to position [3470, 0]
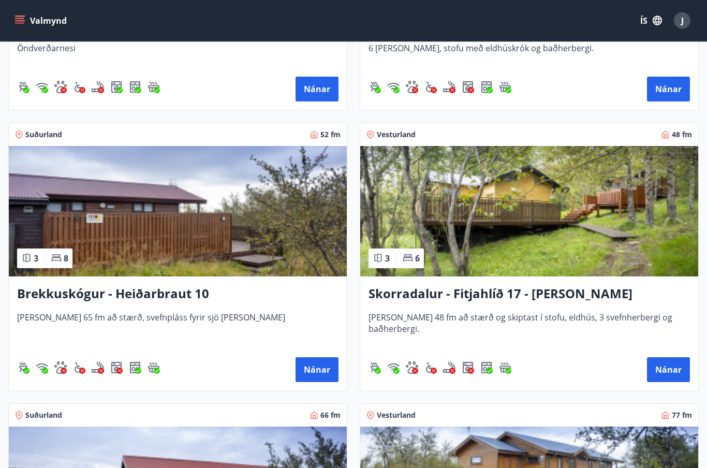
click at [595, 239] on img at bounding box center [529, 211] width 338 height 130
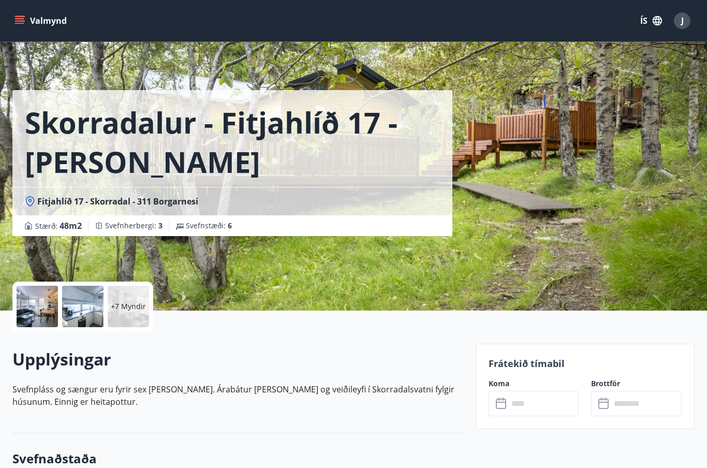
click at [549, 402] on input "text" at bounding box center [543, 403] width 71 height 25
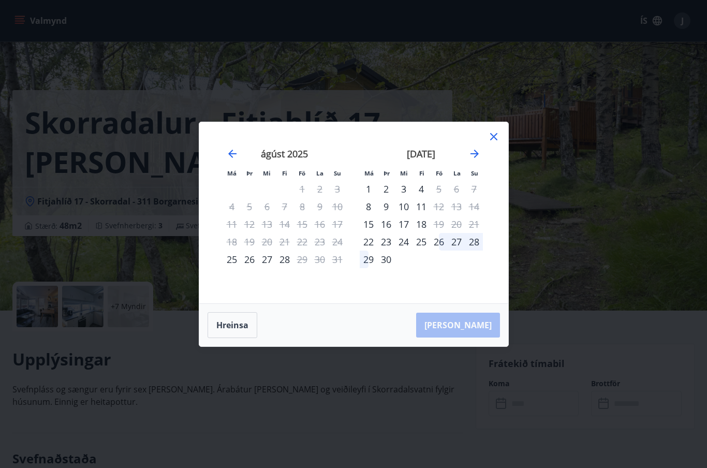
click at [497, 130] on icon at bounding box center [493, 136] width 12 height 12
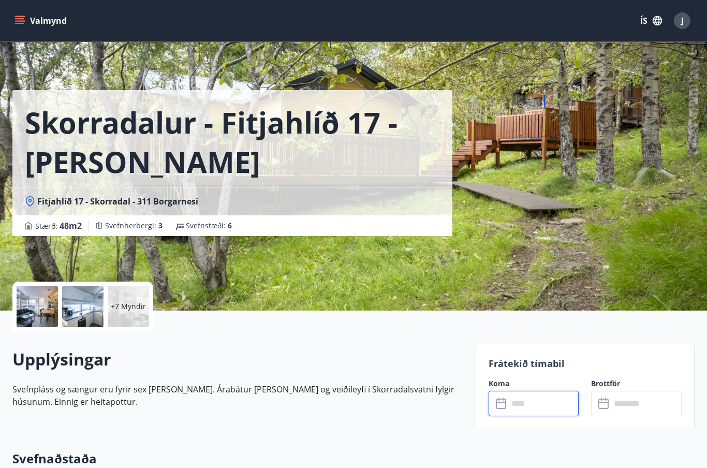
click at [46, 303] on div at bounding box center [37, 306] width 41 height 41
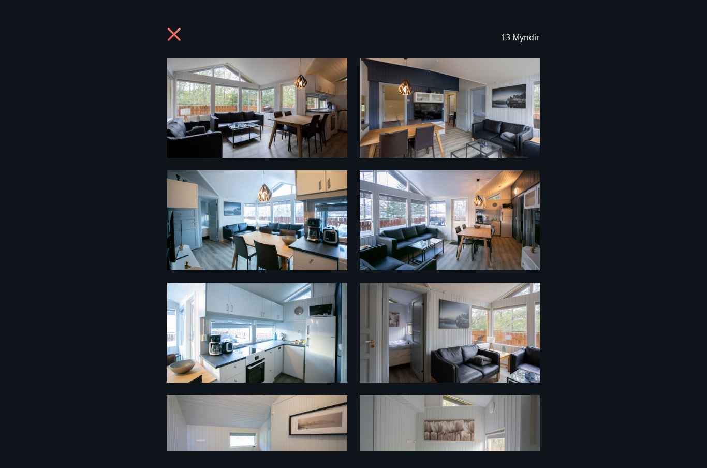
click at [488, 269] on img at bounding box center [450, 220] width 180 height 100
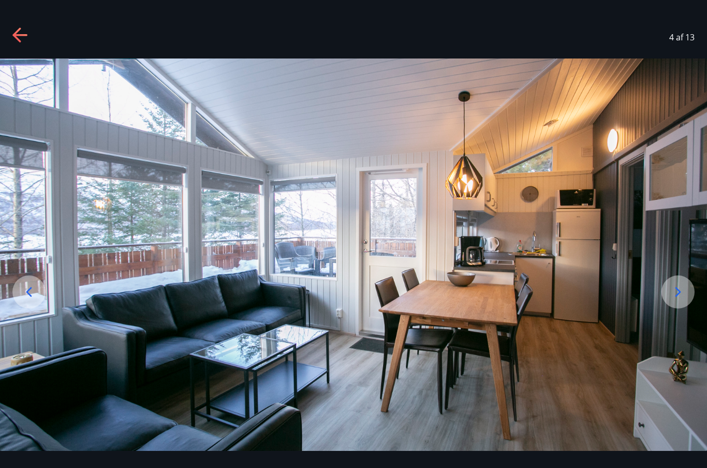
click at [670, 300] on icon at bounding box center [677, 291] width 17 height 17
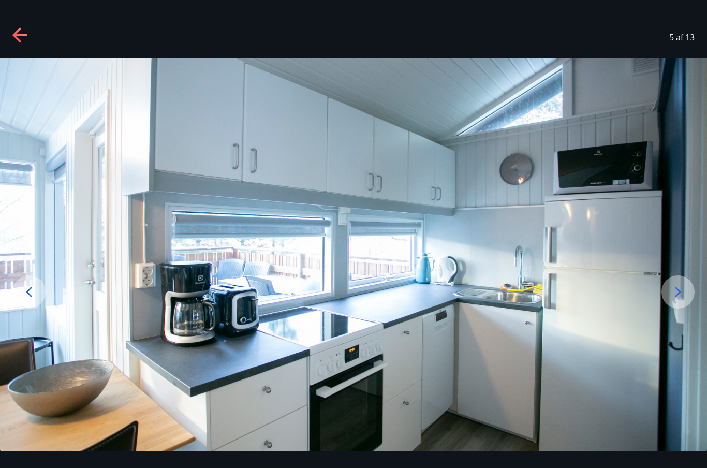
click at [674, 300] on icon at bounding box center [677, 291] width 17 height 17
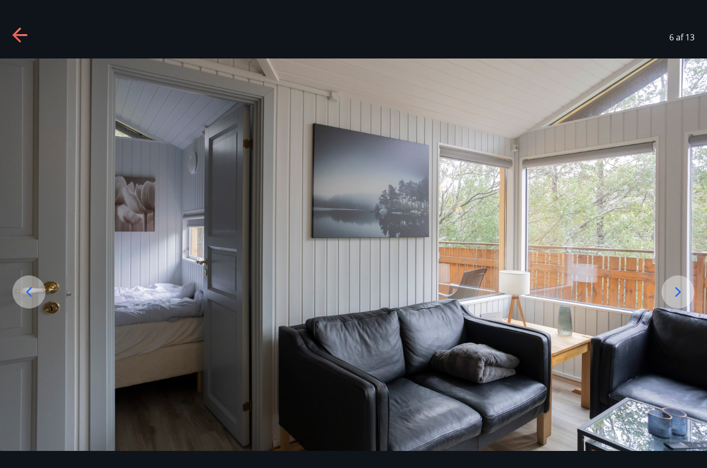
click at [677, 300] on icon at bounding box center [677, 291] width 17 height 17
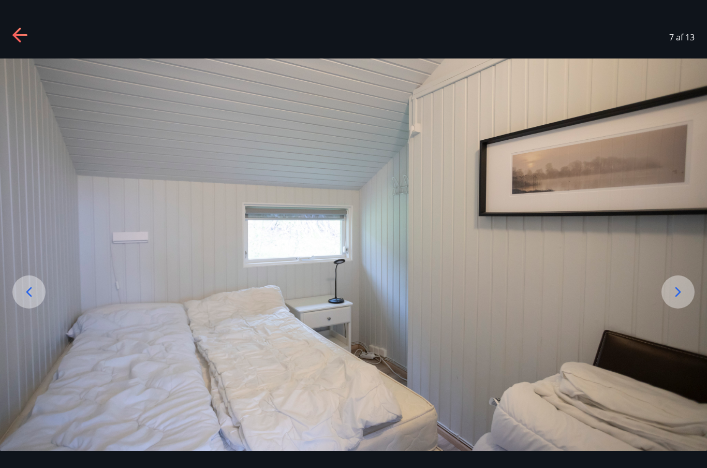
click at [675, 300] on icon at bounding box center [677, 291] width 17 height 17
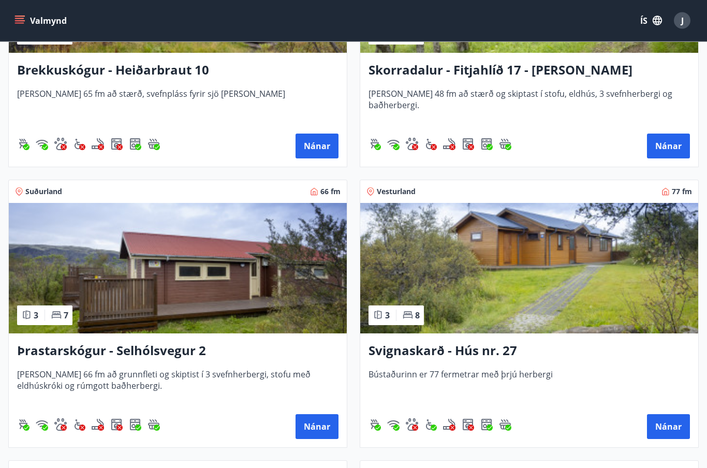
scroll to position [3699, 0]
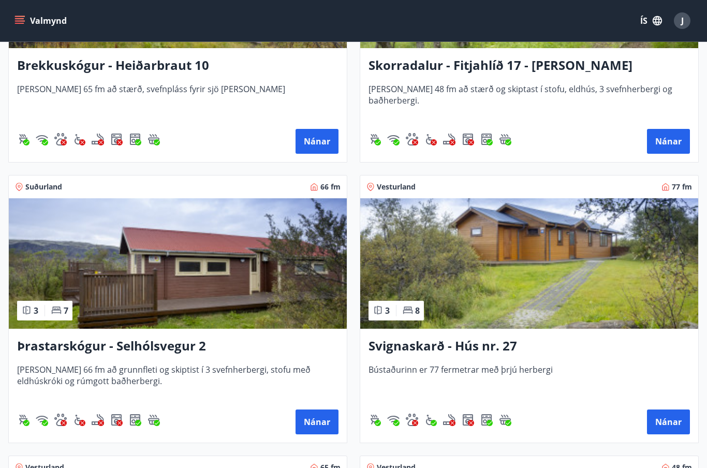
click at [72, 300] on img at bounding box center [178, 263] width 338 height 130
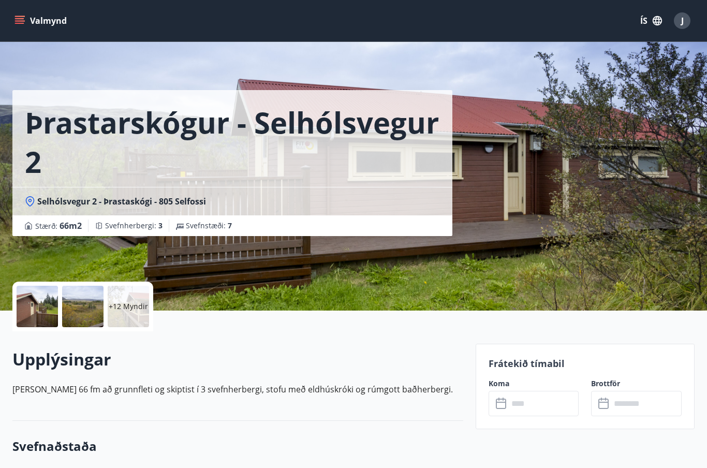
click at [550, 402] on input "text" at bounding box center [543, 403] width 71 height 25
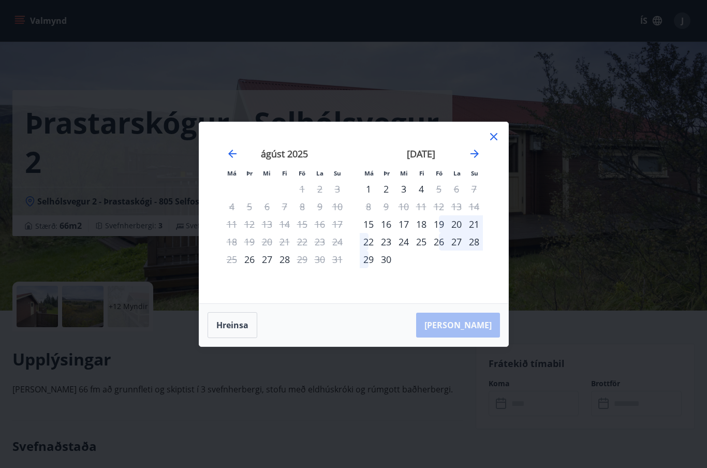
click at [492, 126] on div "Má Þr Mi Fi Fö La Su Má Þr Mi Fi Fö La Su [DATE] 1 2 3 4 5 6 7 8 9 10 11 12 13 …" at bounding box center [353, 212] width 309 height 181
click at [497, 131] on icon at bounding box center [493, 136] width 12 height 12
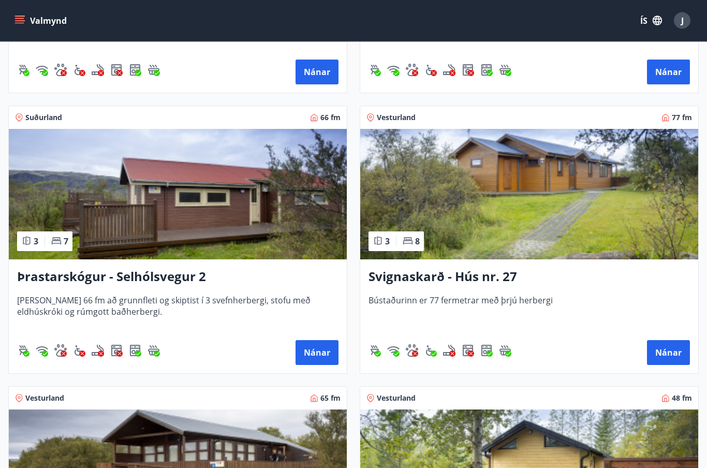
scroll to position [3763, 0]
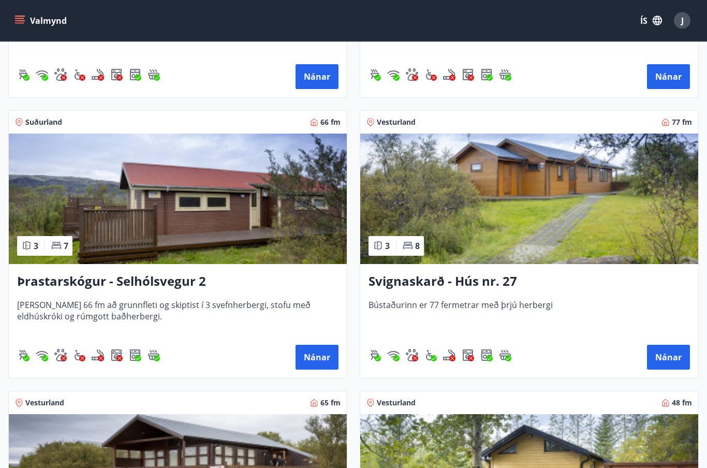
click at [617, 218] on img at bounding box center [529, 199] width 338 height 130
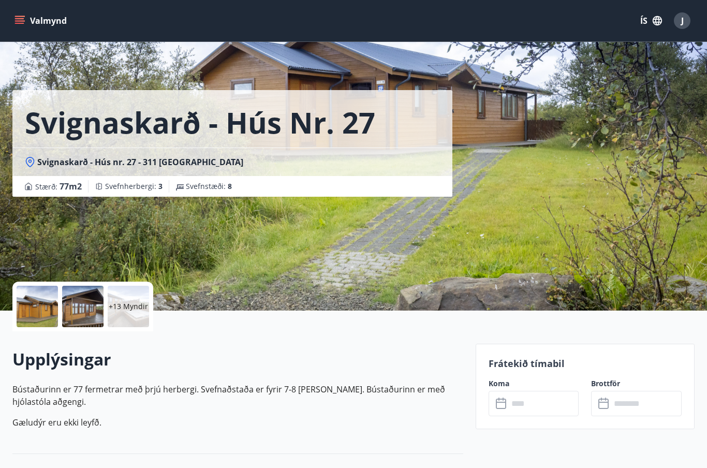
click at [545, 405] on input "text" at bounding box center [543, 403] width 71 height 25
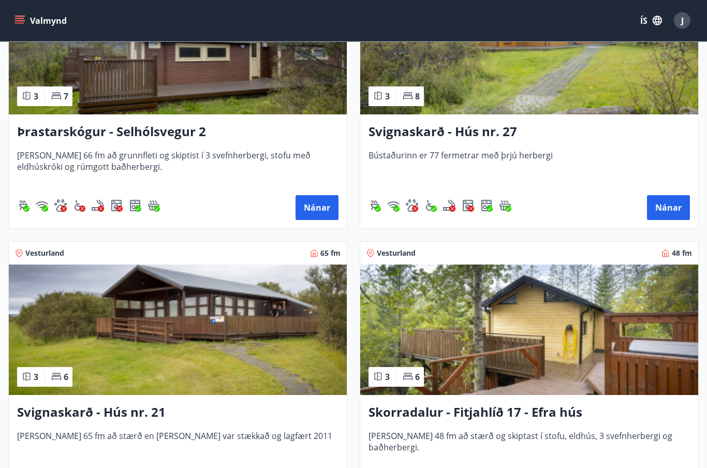
scroll to position [3915, 0]
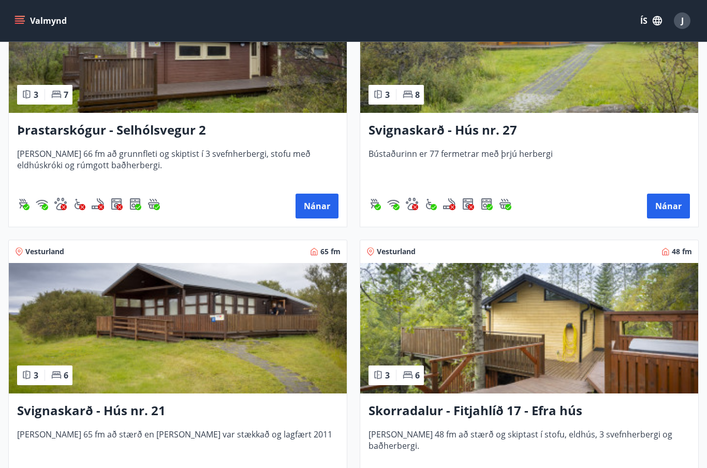
click at [172, 318] on img at bounding box center [178, 328] width 338 height 130
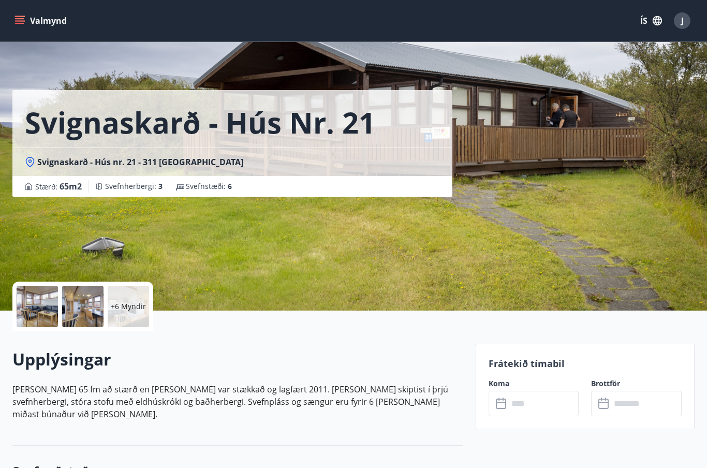
click at [550, 412] on input "text" at bounding box center [543, 403] width 71 height 25
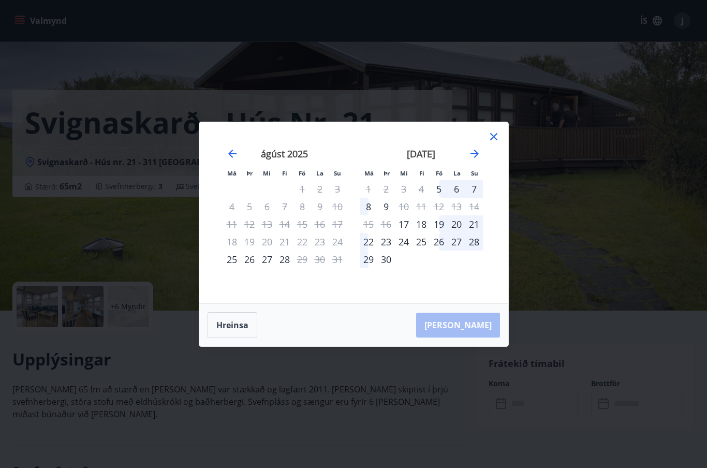
click at [495, 133] on icon at bounding box center [493, 136] width 12 height 12
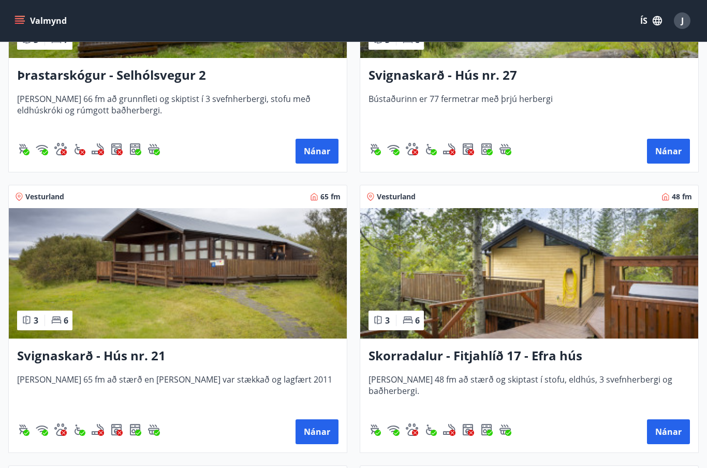
scroll to position [3943, 0]
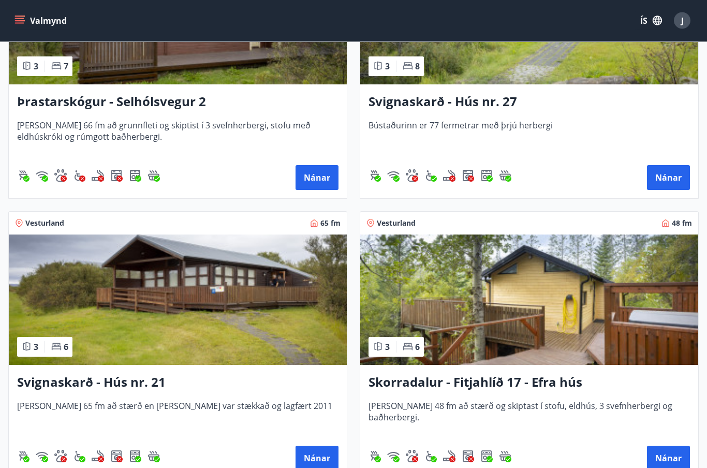
click at [583, 313] on img at bounding box center [529, 300] width 338 height 130
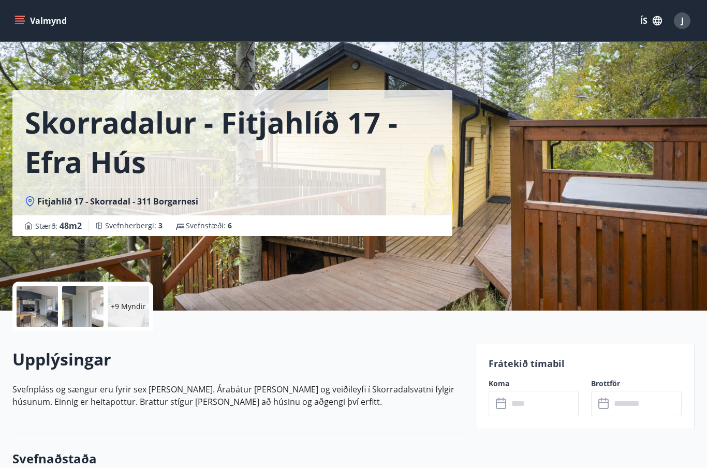
click at [561, 405] on input "text" at bounding box center [543, 403] width 71 height 25
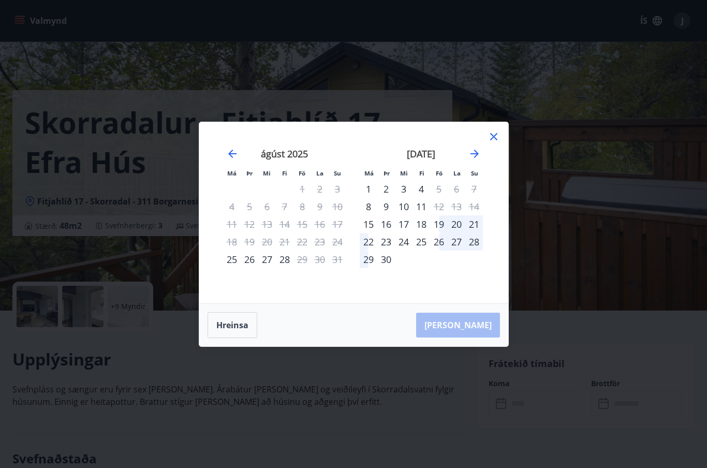
click at [497, 134] on icon at bounding box center [493, 136] width 12 height 12
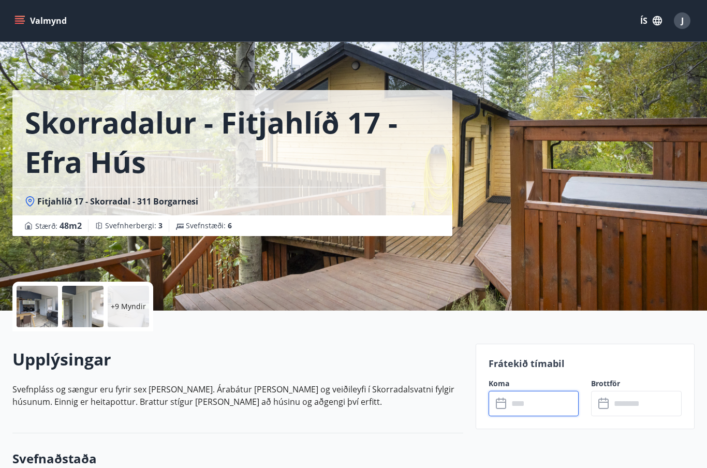
click at [45, 308] on div at bounding box center [37, 306] width 41 height 41
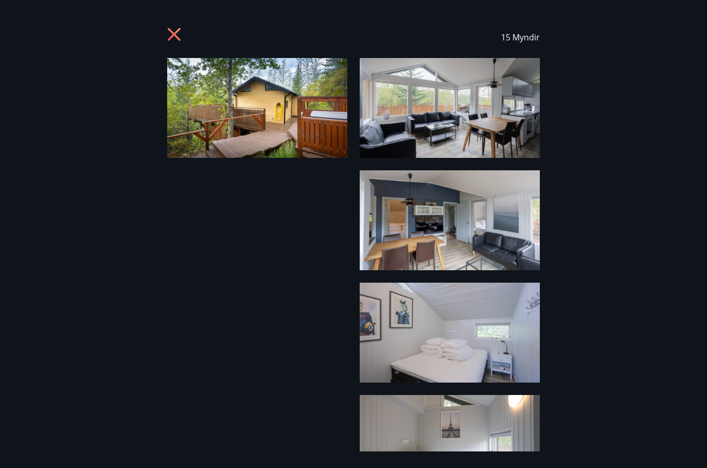
click at [492, 125] on img at bounding box center [450, 108] width 180 height 100
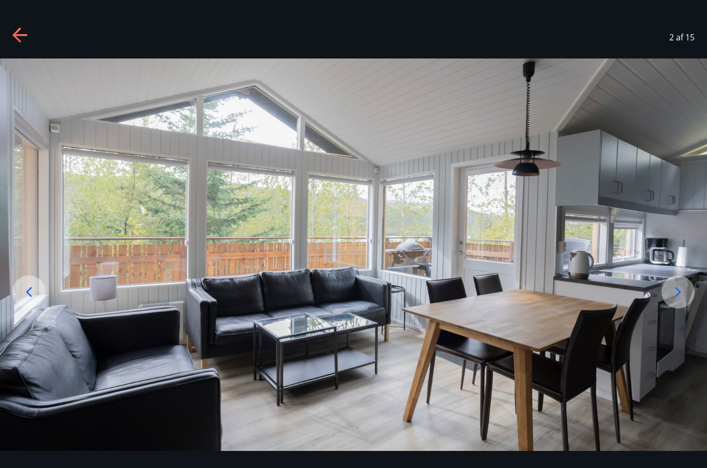
click at [670, 300] on icon at bounding box center [677, 291] width 17 height 17
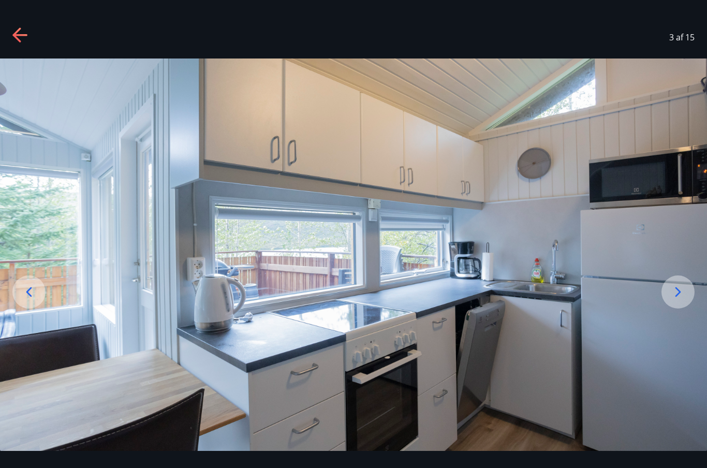
click at [677, 300] on icon at bounding box center [677, 291] width 17 height 17
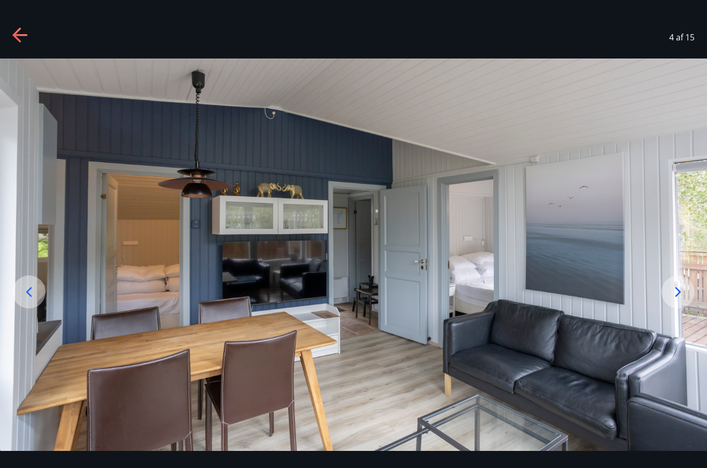
click at [671, 300] on icon at bounding box center [677, 291] width 17 height 17
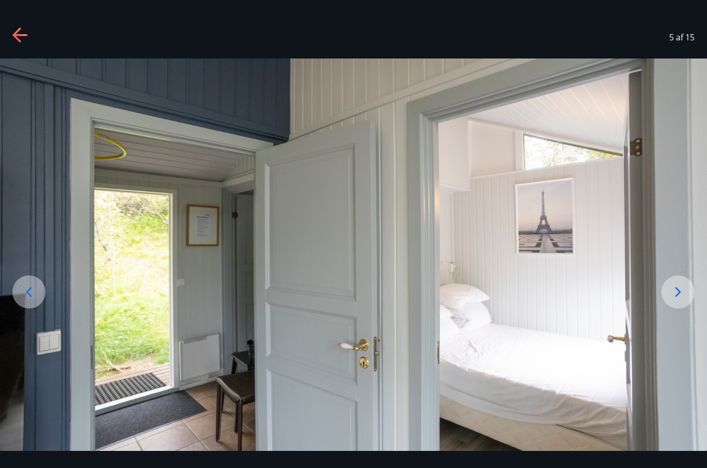
click at [680, 300] on icon at bounding box center [677, 291] width 17 height 17
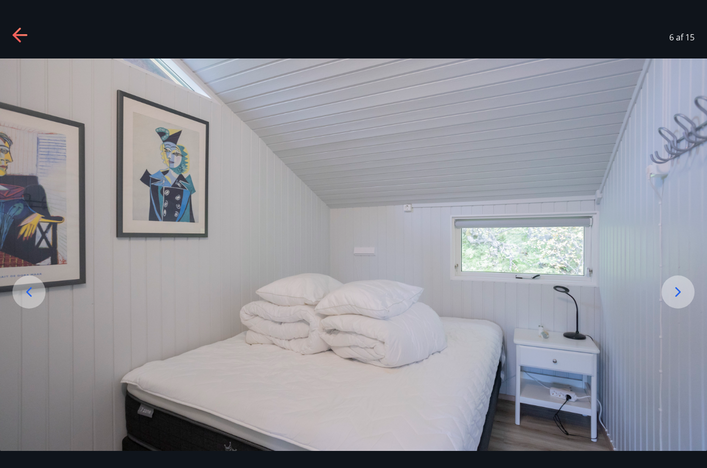
click at [680, 300] on icon at bounding box center [677, 291] width 17 height 17
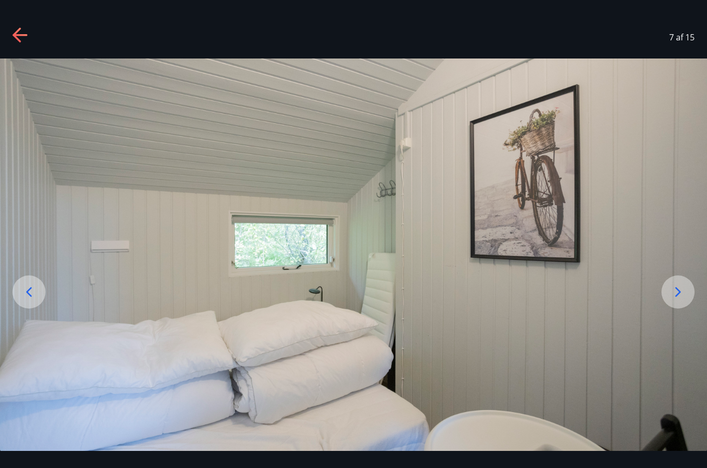
click at [677, 300] on icon at bounding box center [677, 291] width 17 height 17
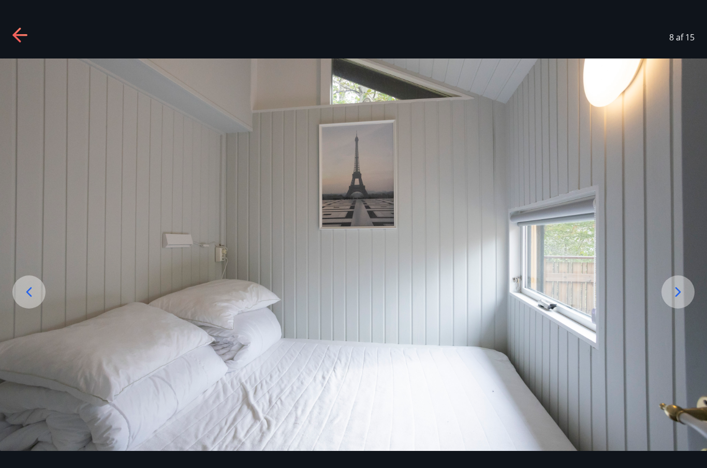
click at [683, 300] on icon at bounding box center [677, 291] width 17 height 17
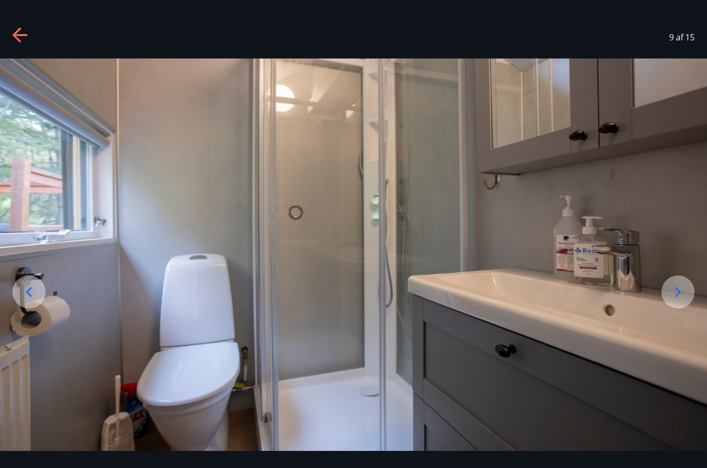
click at [682, 300] on icon at bounding box center [677, 291] width 17 height 17
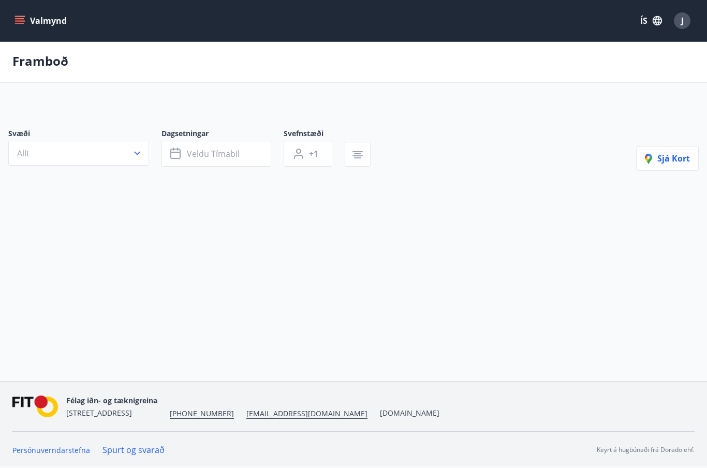
scroll to position [43, 0]
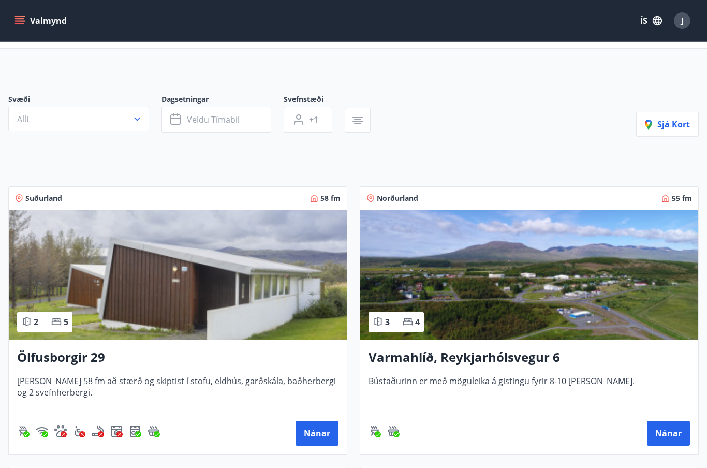
click at [142, 117] on button "Allt" at bounding box center [78, 119] width 141 height 25
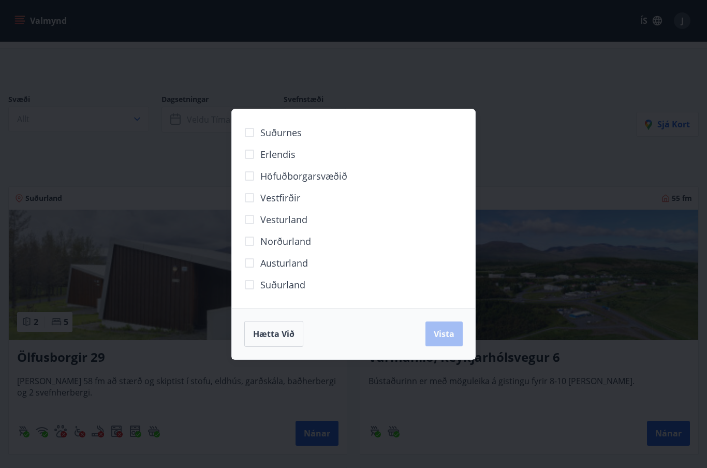
click at [286, 334] on span "Hætta við" at bounding box center [273, 333] width 41 height 11
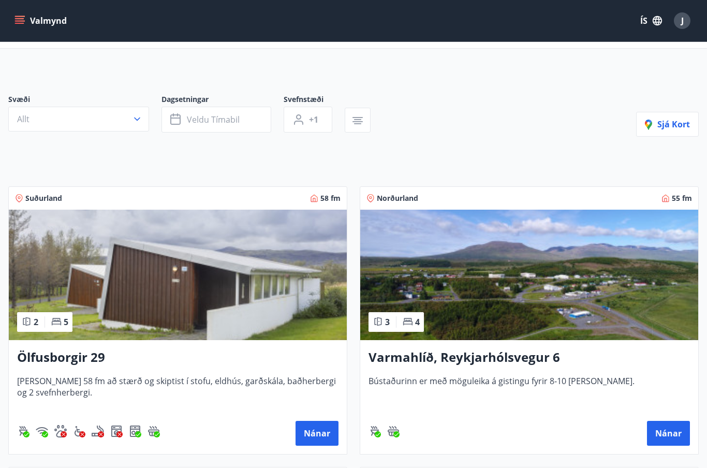
click at [244, 119] on button "Veldu tímabil" at bounding box center [216, 120] width 110 height 26
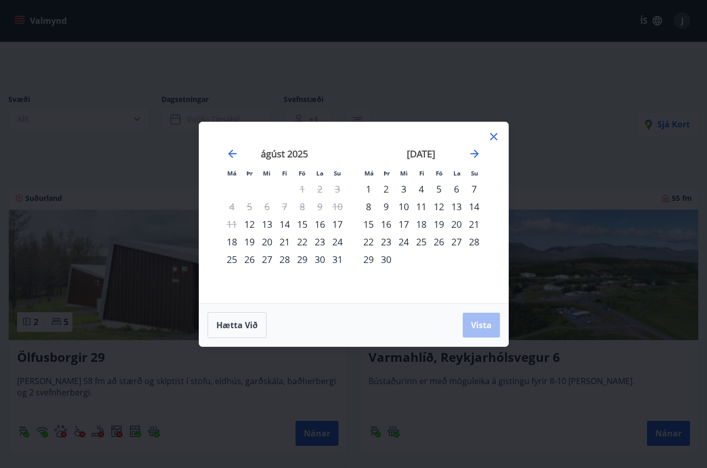
click at [229, 240] on div "18" at bounding box center [232, 242] width 18 height 18
click at [250, 235] on div "19" at bounding box center [250, 242] width 18 height 18
click at [306, 243] on div "22" at bounding box center [302, 242] width 18 height 18
click at [252, 241] on div "19" at bounding box center [250, 242] width 18 height 18
click at [304, 235] on div "22" at bounding box center [302, 242] width 18 height 18
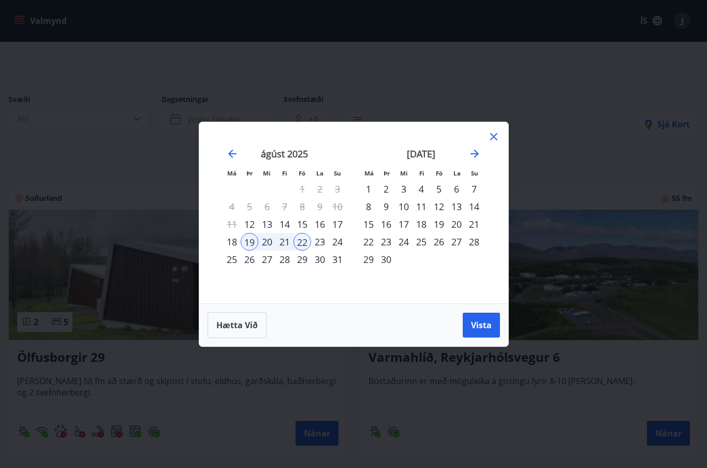
click at [490, 324] on span "Vista" at bounding box center [481, 324] width 21 height 11
